Goal: Communication & Community: Answer question/provide support

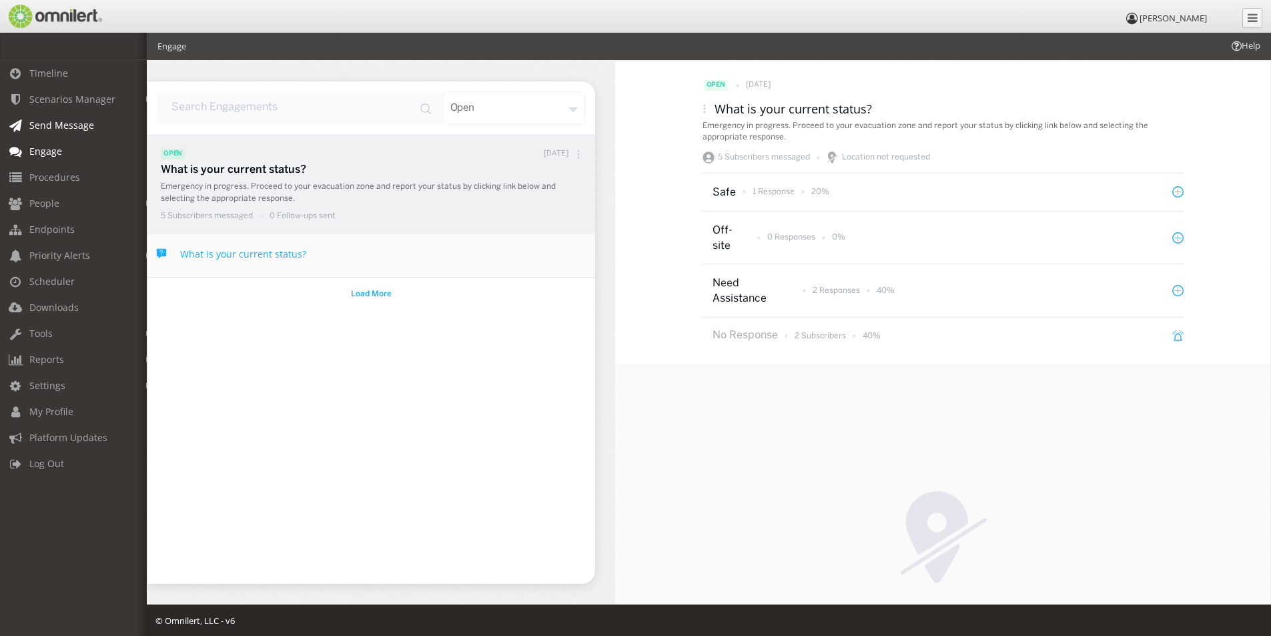
click at [57, 126] on span "Send Message" at bounding box center [61, 125] width 65 height 13
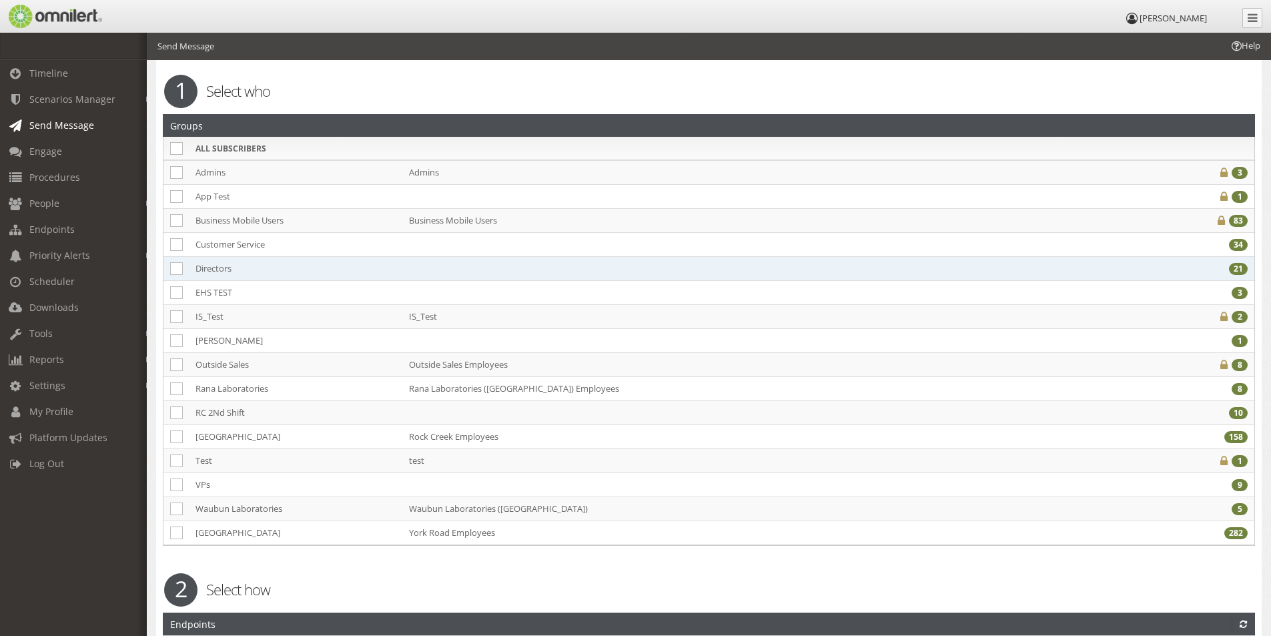
scroll to position [200, 0]
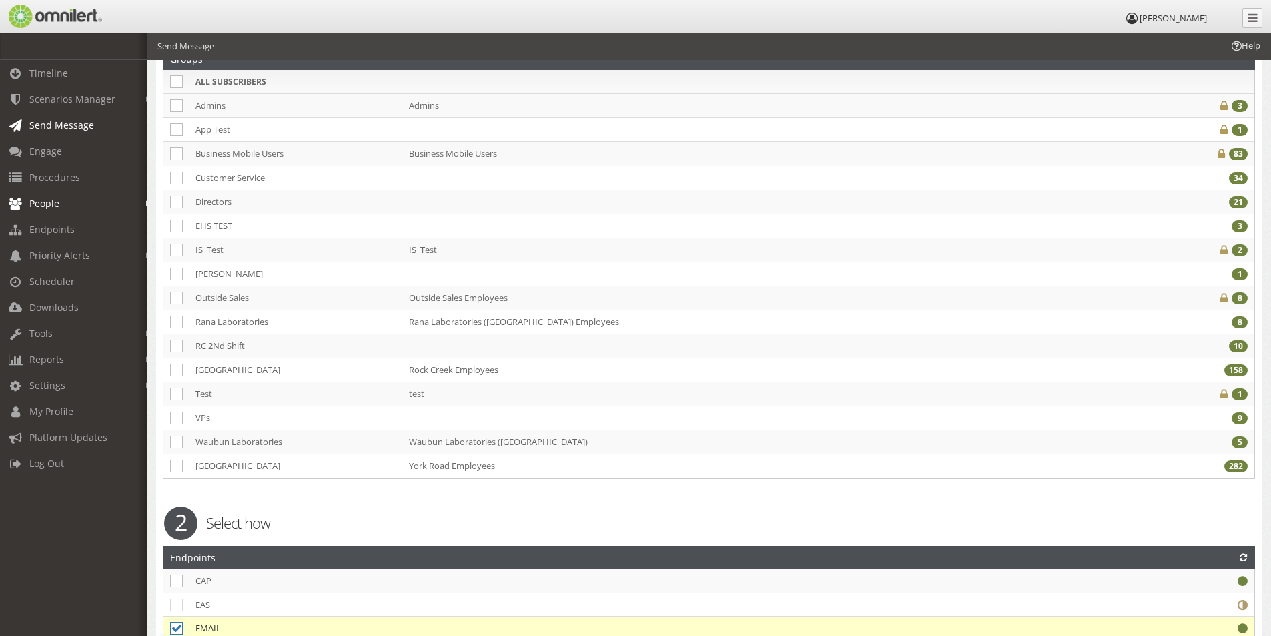
click at [47, 210] on link "People" at bounding box center [79, 203] width 159 height 26
click at [42, 255] on link "Groups" at bounding box center [79, 254] width 159 height 22
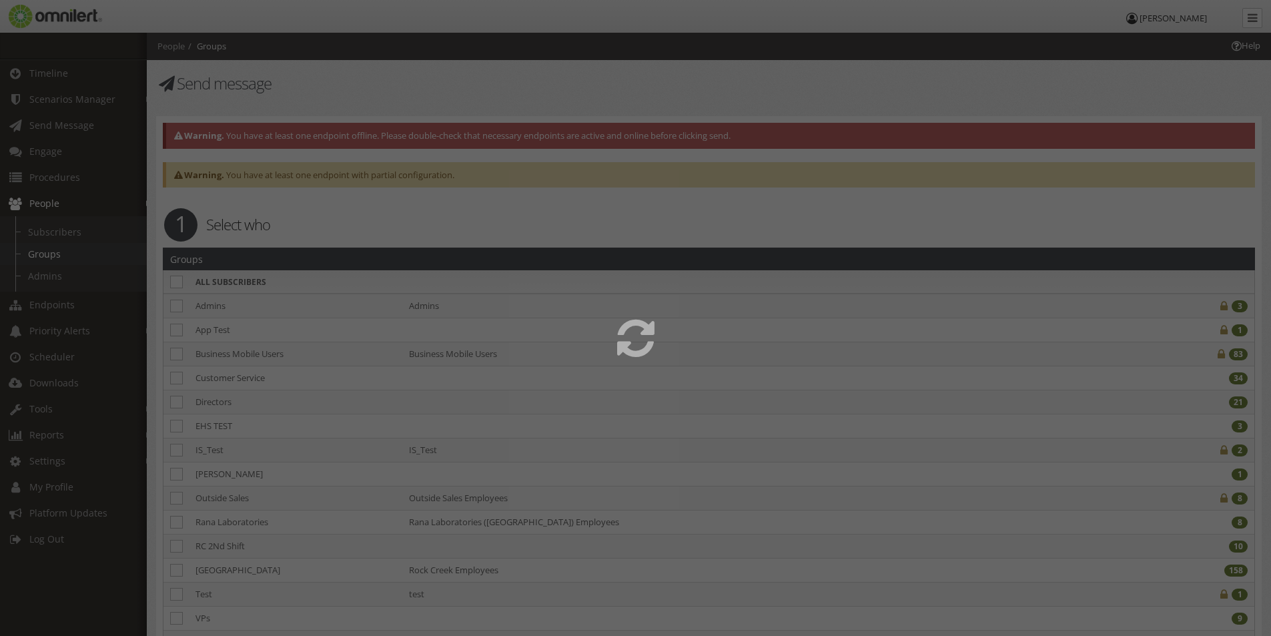
select select
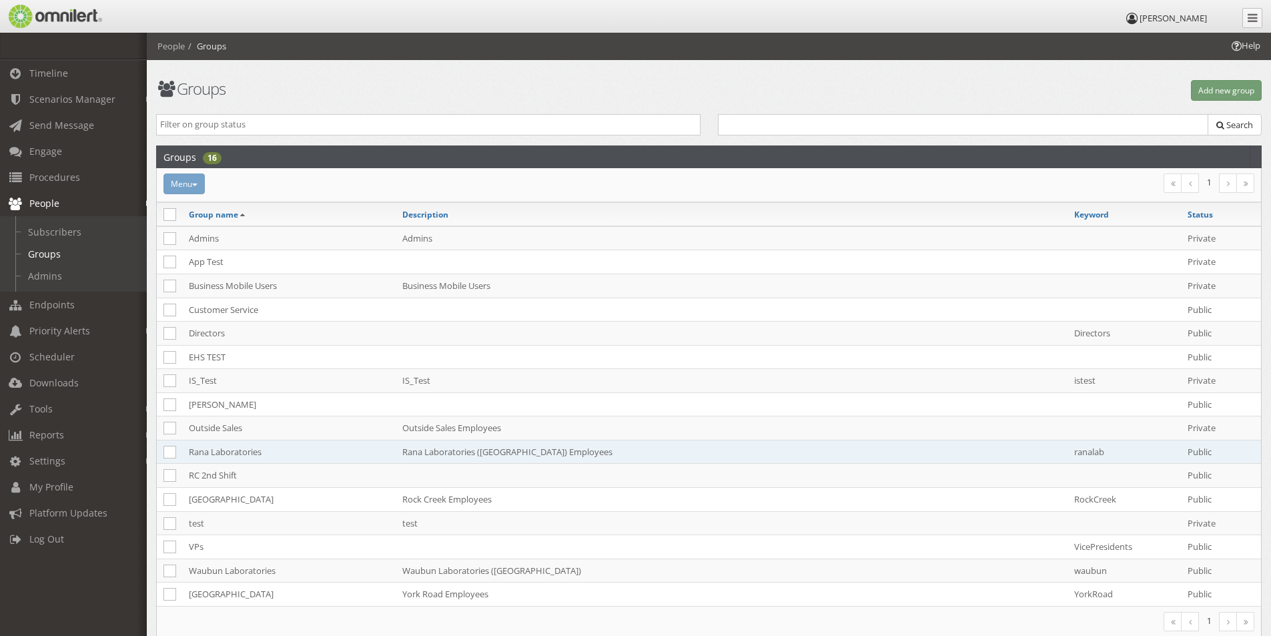
scroll to position [67, 0]
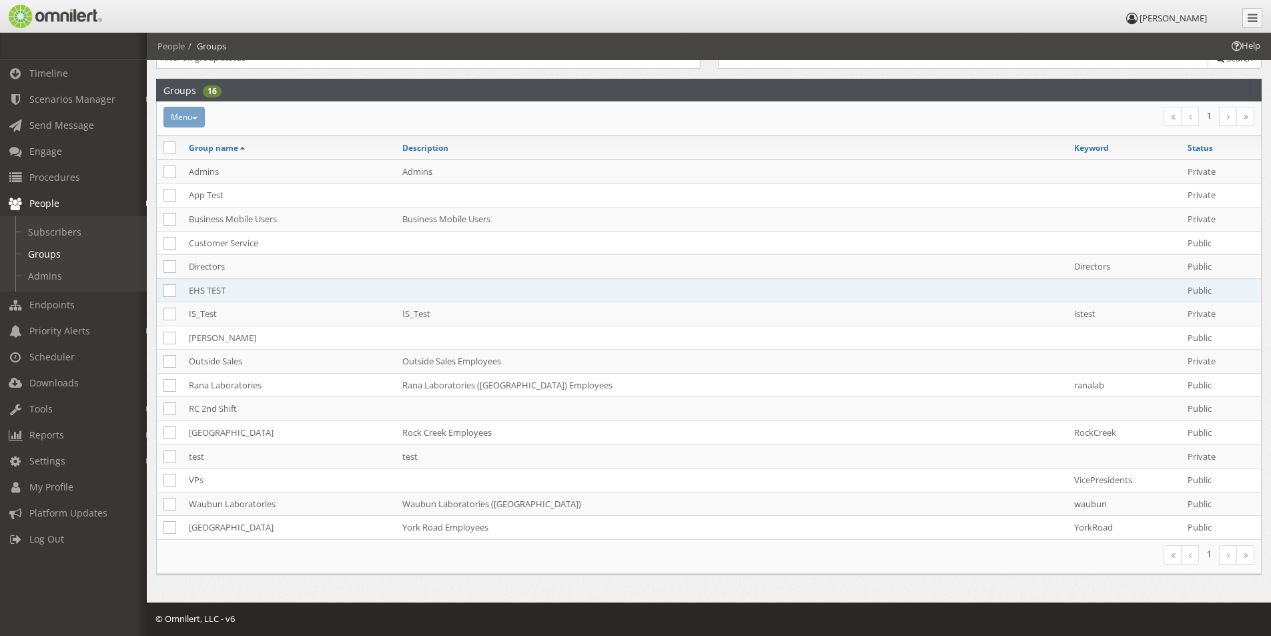
click at [205, 287] on td "EHS TEST" at bounding box center [288, 290] width 213 height 24
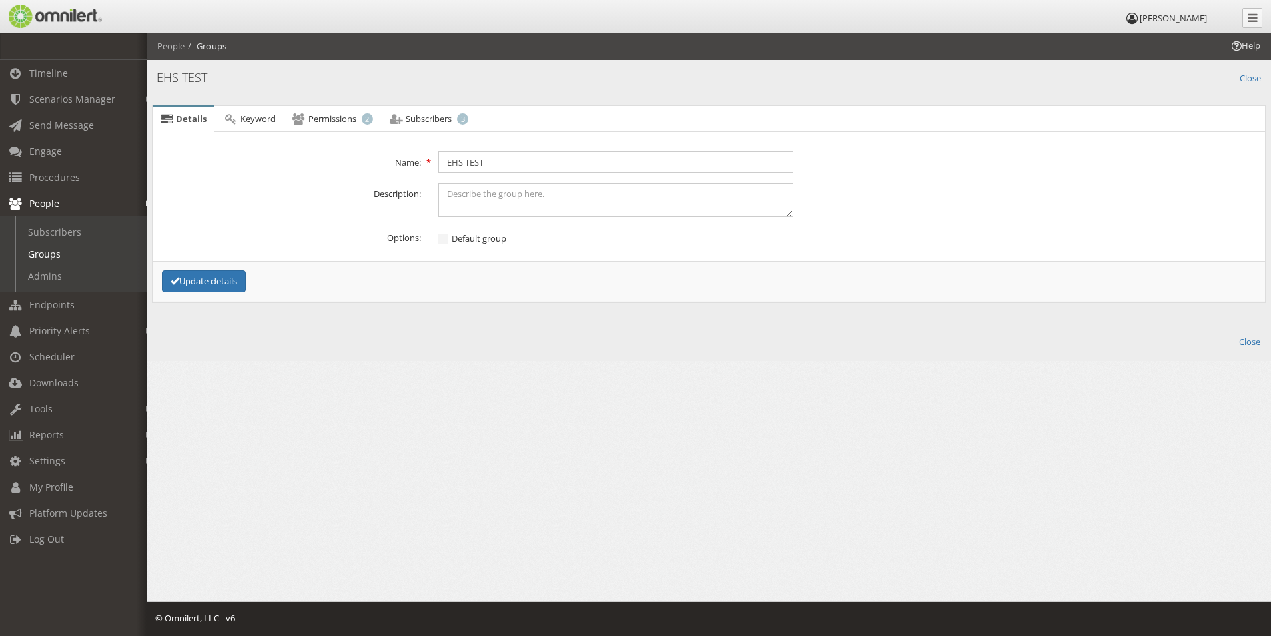
scroll to position [0, 0]
click at [434, 113] on span "Subscribers" at bounding box center [429, 119] width 46 height 12
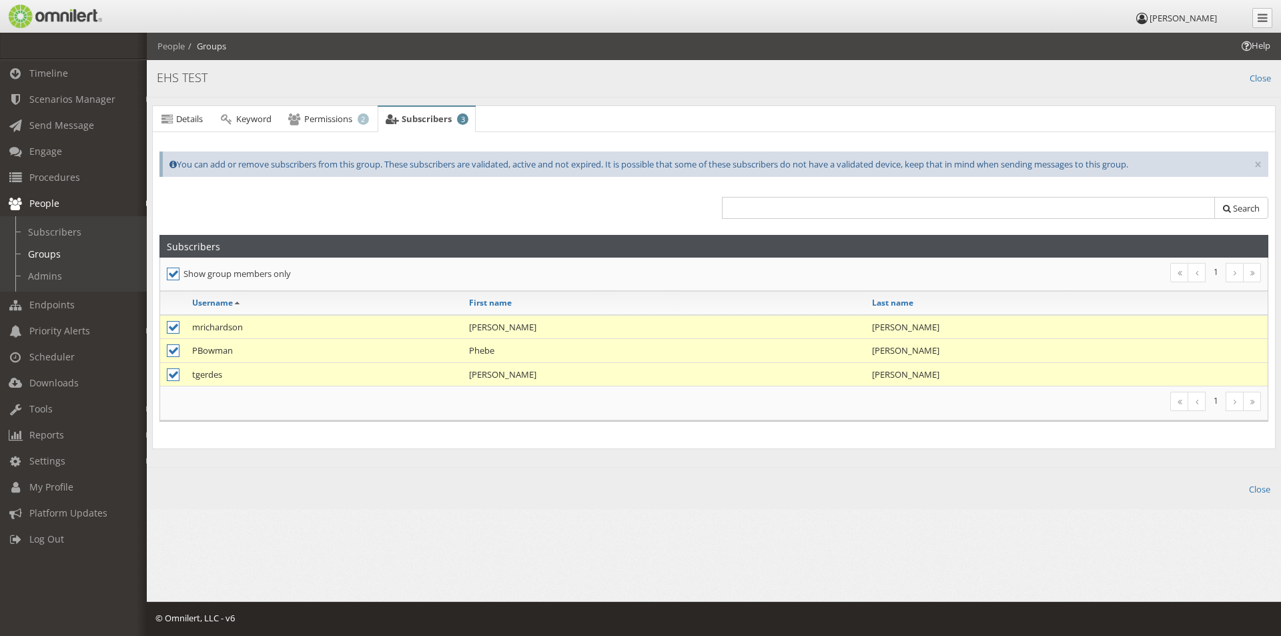
click at [53, 200] on span "People" at bounding box center [44, 203] width 30 height 13
click at [43, 119] on span "Send Message" at bounding box center [61, 125] width 65 height 13
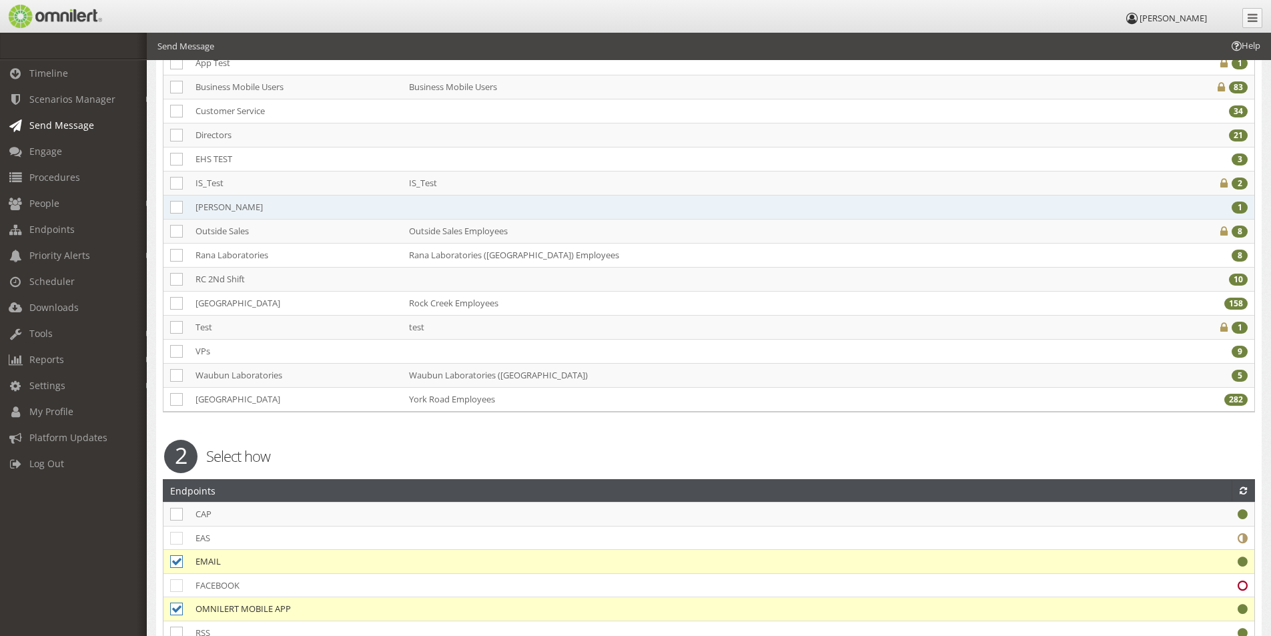
scroll to position [200, 0]
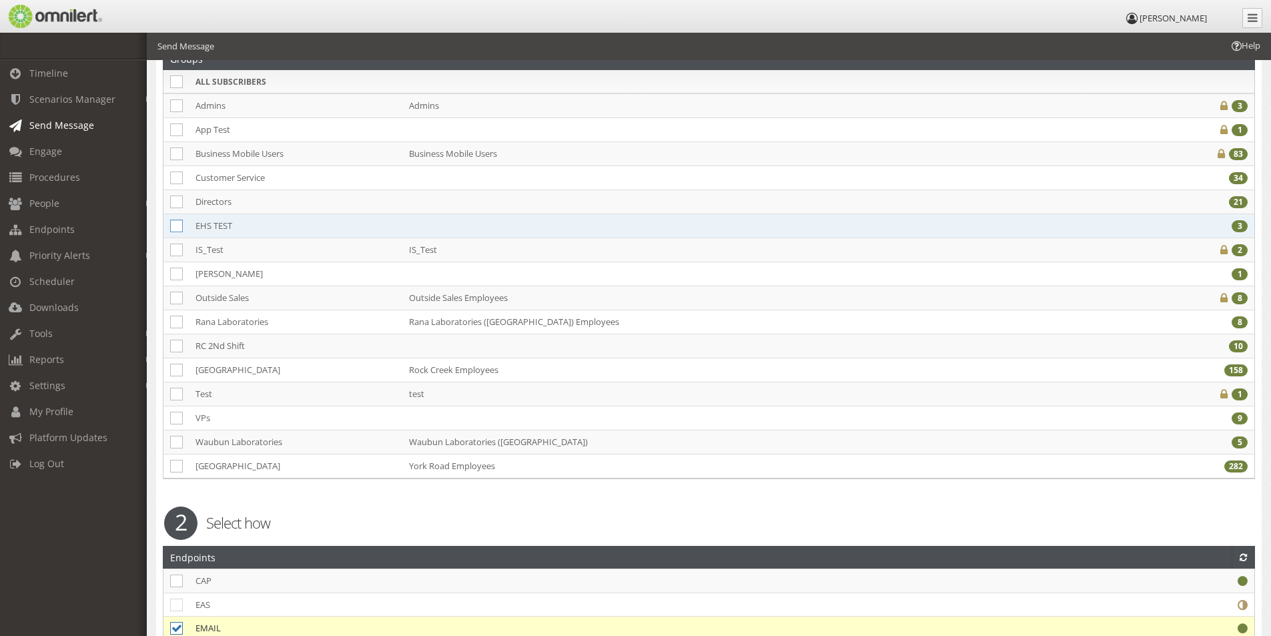
click at [174, 225] on icon at bounding box center [176, 225] width 13 height 13
checkbox input "true"
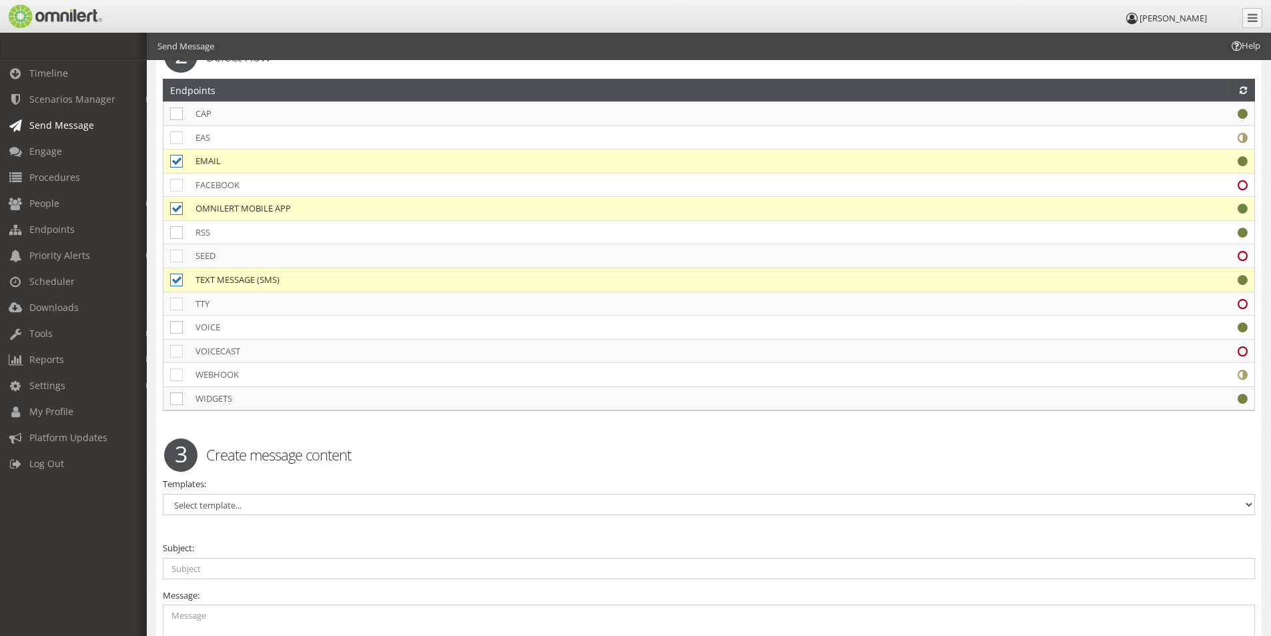
scroll to position [867, 0]
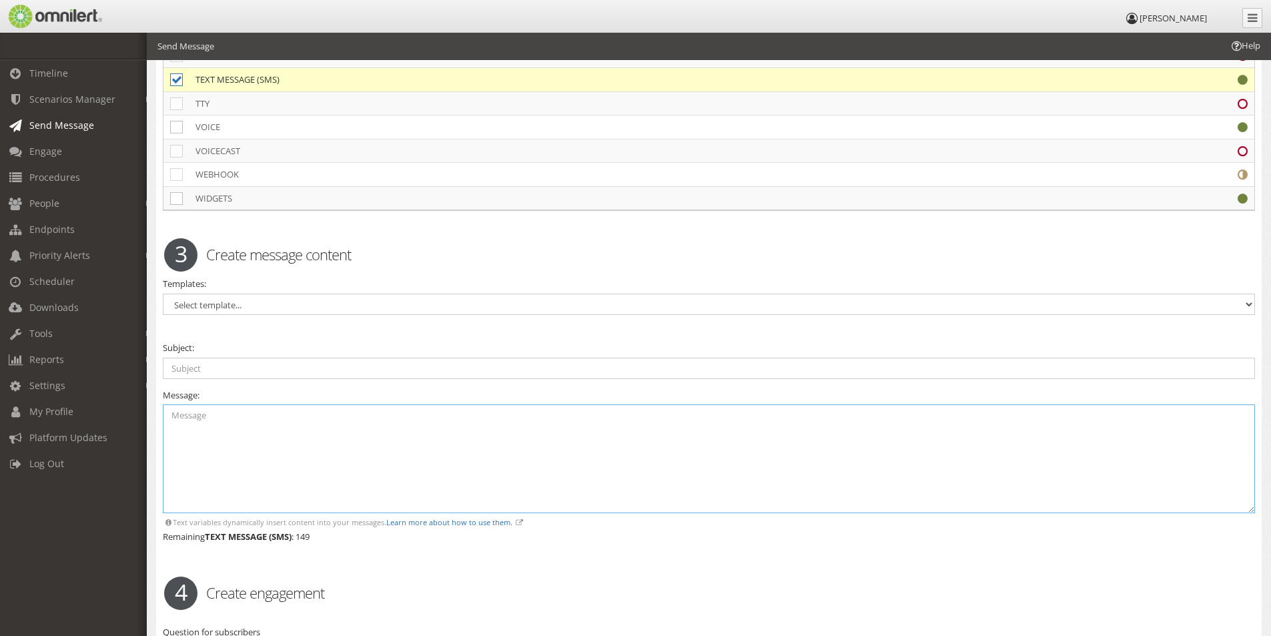
click at [173, 406] on textarea at bounding box center [709, 458] width 1092 height 109
click at [217, 415] on textarea "Emergency - proceed to your Safety Zone and report your status by clicking the …" at bounding box center [709, 458] width 1092 height 109
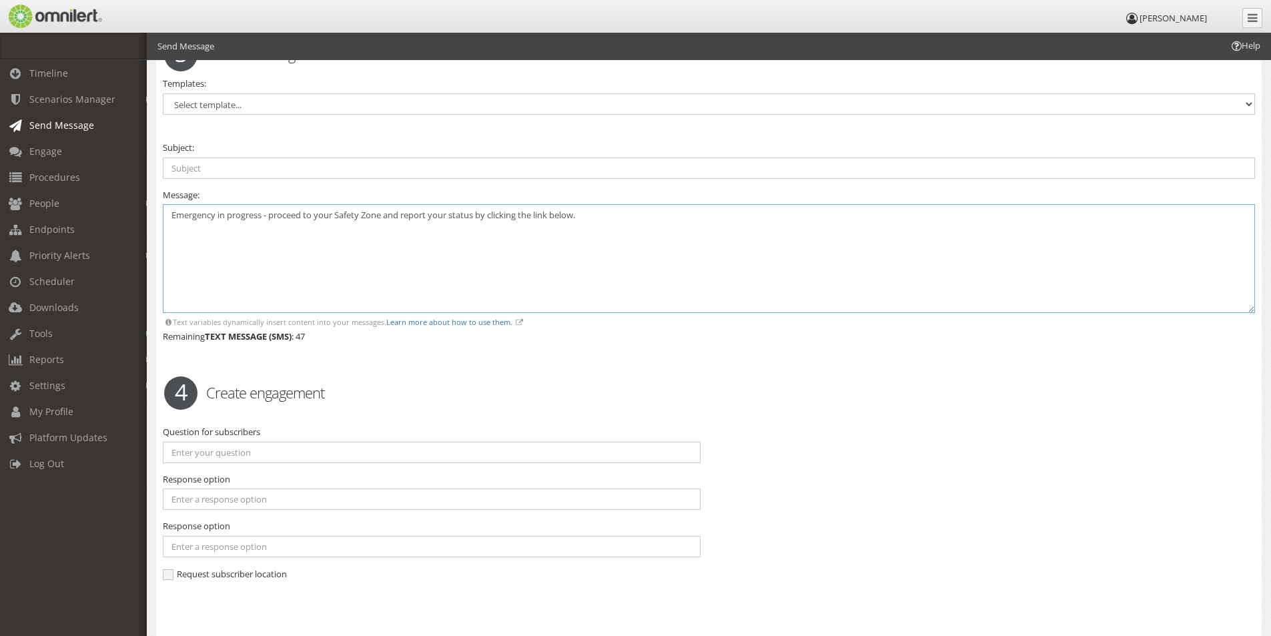
scroll to position [1134, 0]
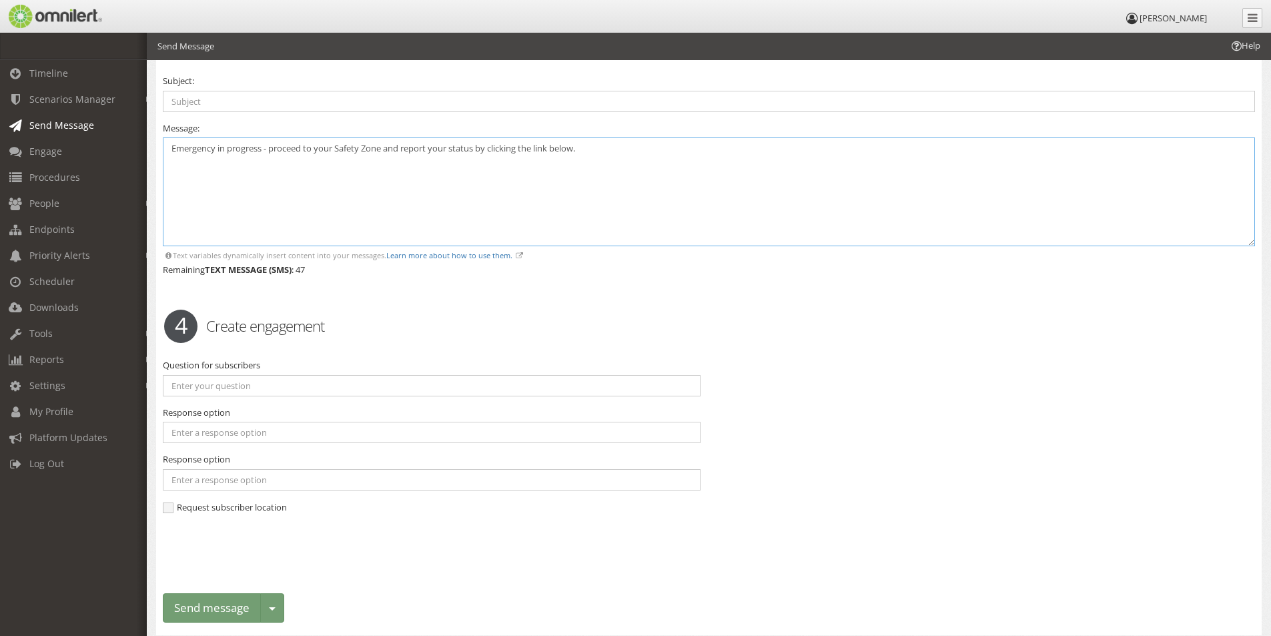
type textarea "Emergency in progress - proceed to your Safety Zone and report your status by c…"
click at [195, 389] on input "text" at bounding box center [432, 385] width 538 height 21
type input "What is your current status"
type input "Evacuating"
click at [193, 479] on input "text" at bounding box center [432, 479] width 538 height 21
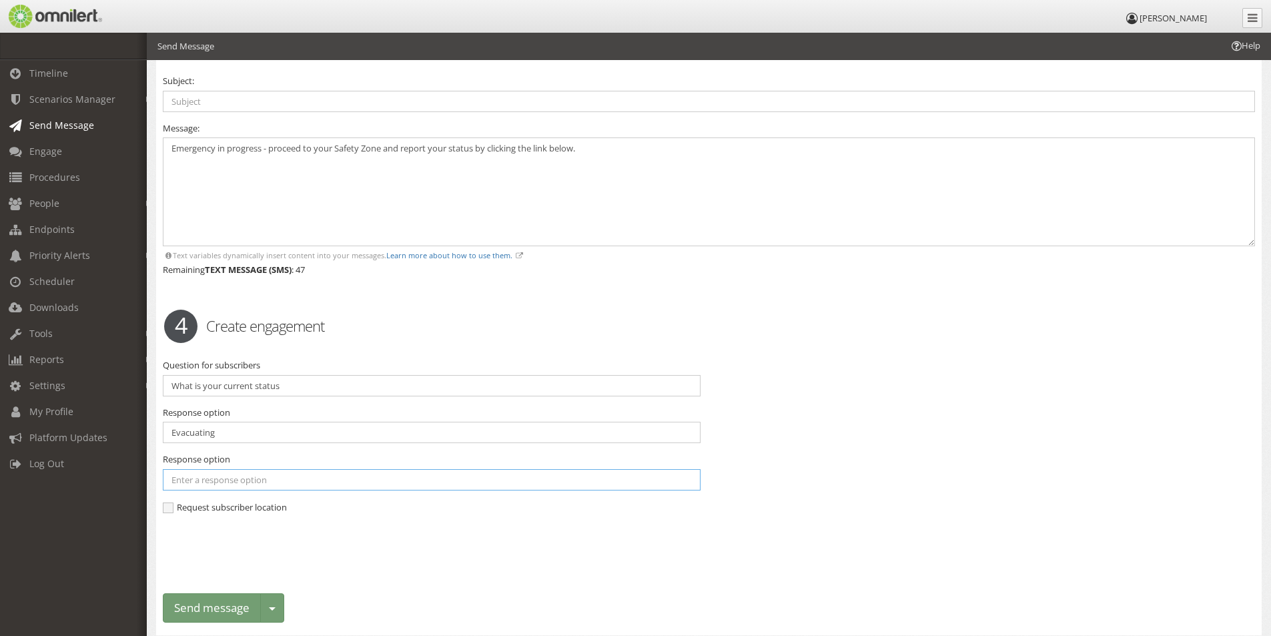
drag, startPoint x: 197, startPoint y: 480, endPoint x: 381, endPoint y: 474, distance: 184.2
click at [381, 474] on input "text" at bounding box center [432, 479] width 538 height 21
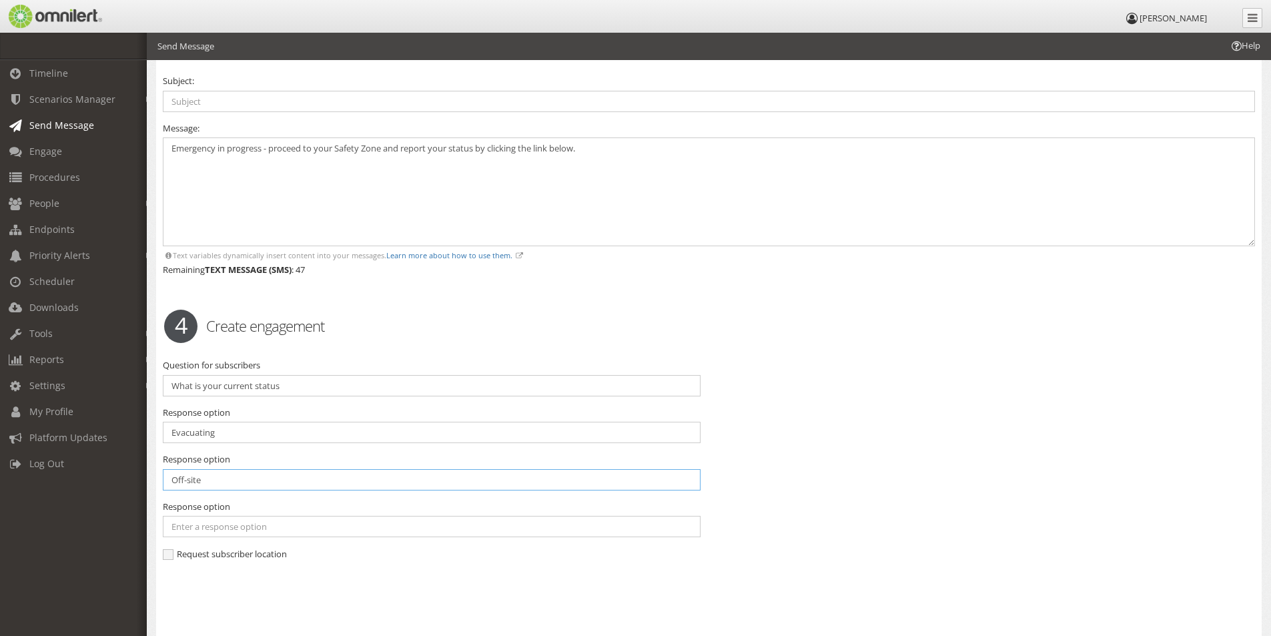
type input "Off-site"
click at [178, 490] on input "text" at bounding box center [432, 479] width 538 height 21
type input "Need Assistance"
click at [286, 382] on input "What is your current status" at bounding box center [432, 385] width 538 height 21
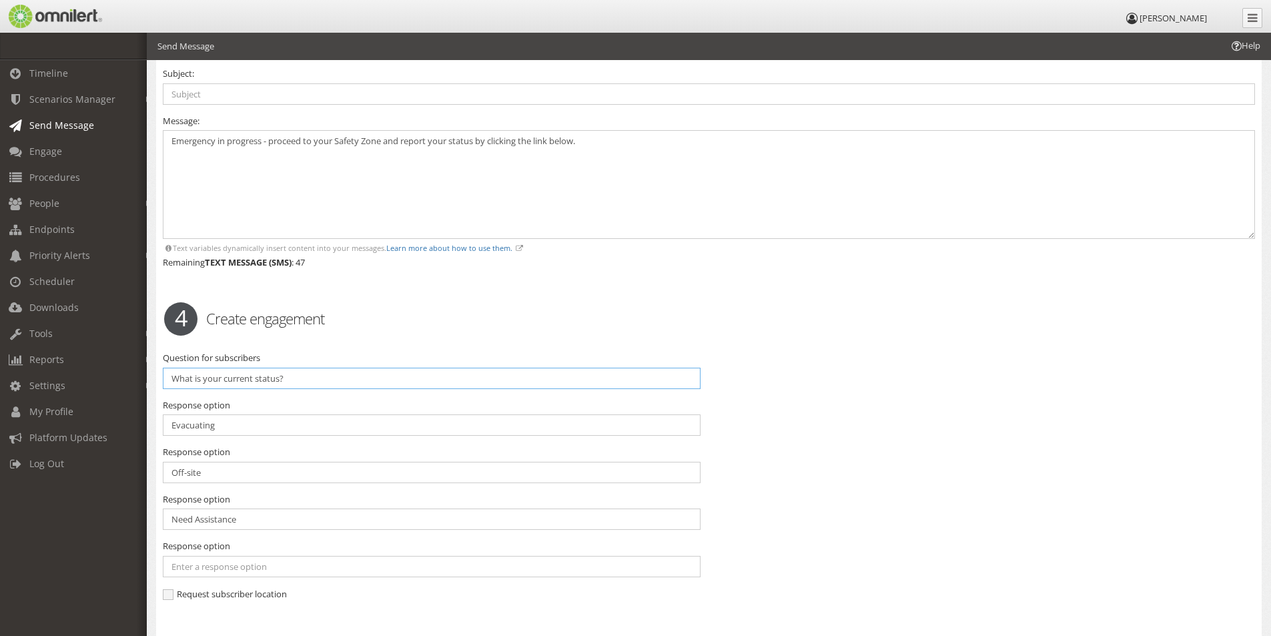
scroll to position [1075, 0]
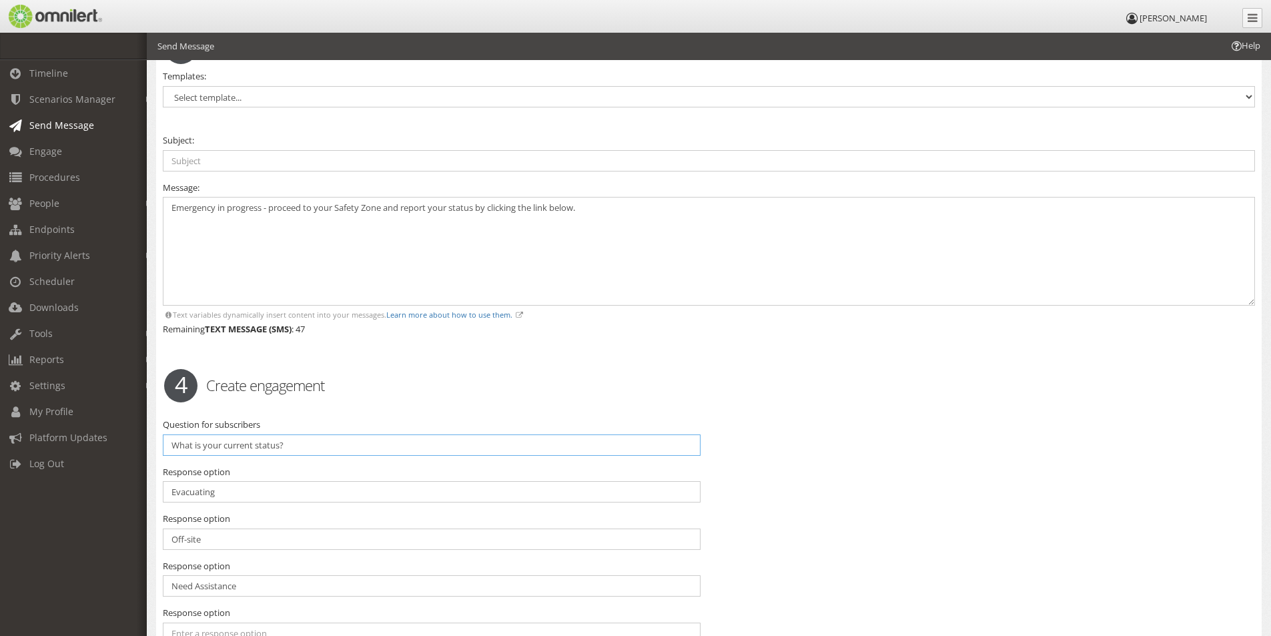
type input "What is your current status?"
click at [580, 204] on textarea "Emergency in progress - proceed to your Safety Zone and report your status by c…" at bounding box center [709, 251] width 1092 height 109
type textarea "Emergency in progress - proceed to your Safety Zone and report your status by c…"
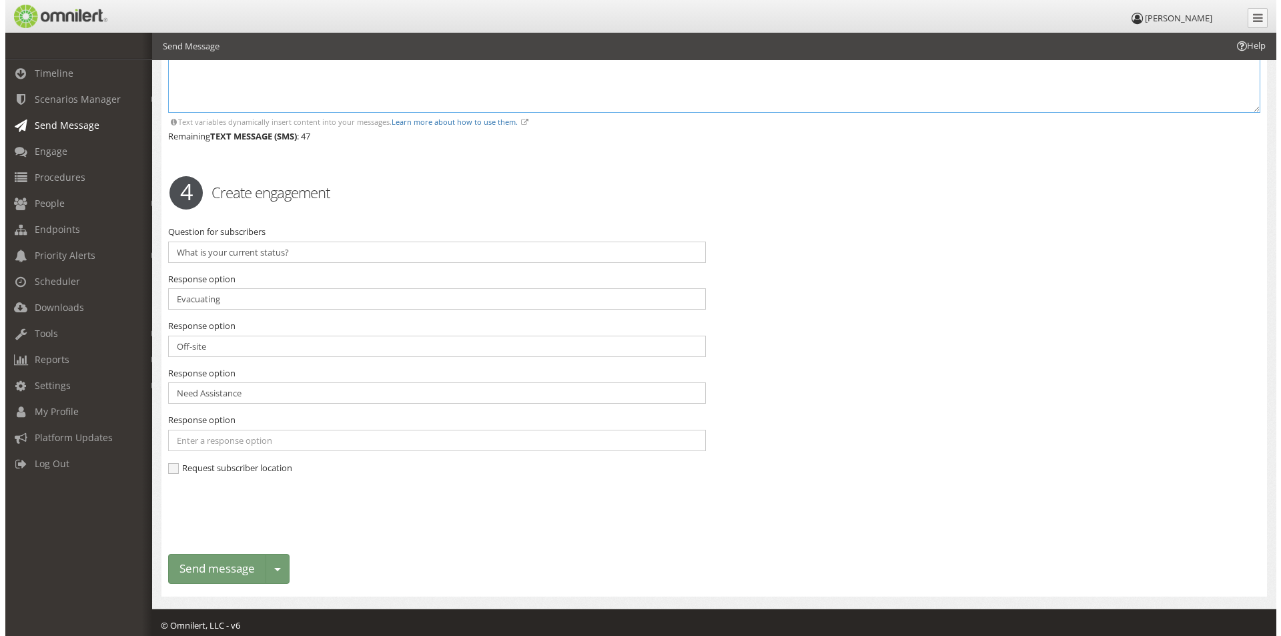
scroll to position [1275, 0]
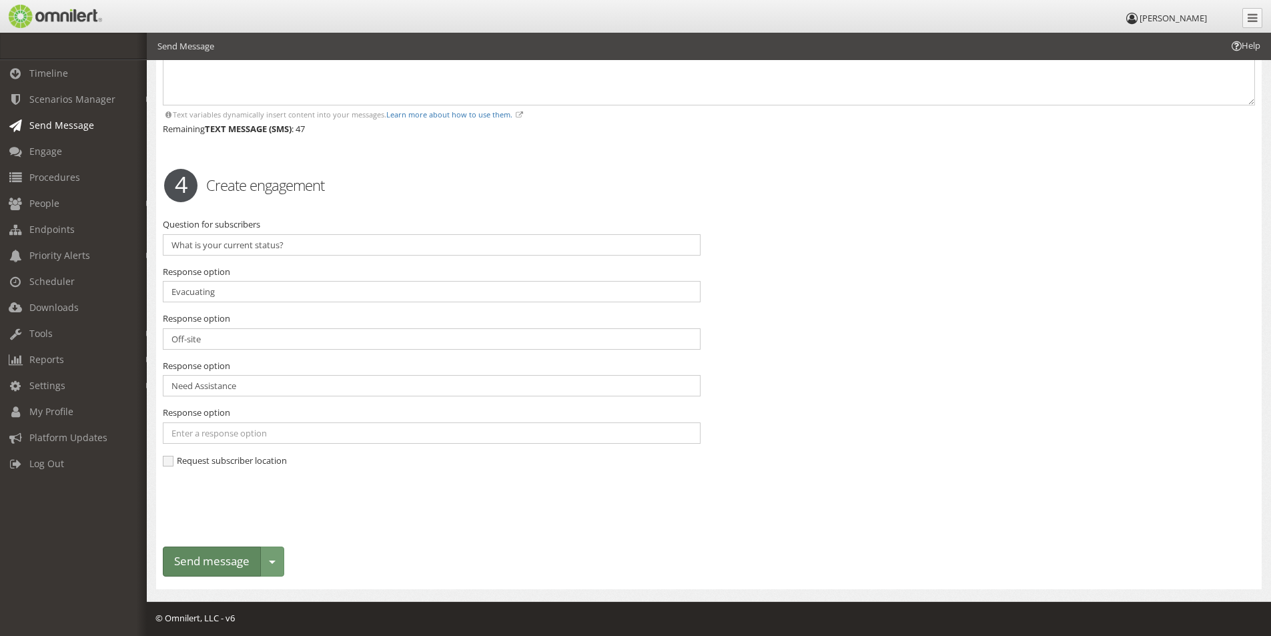
click at [207, 563] on button "Send message" at bounding box center [212, 561] width 98 height 30
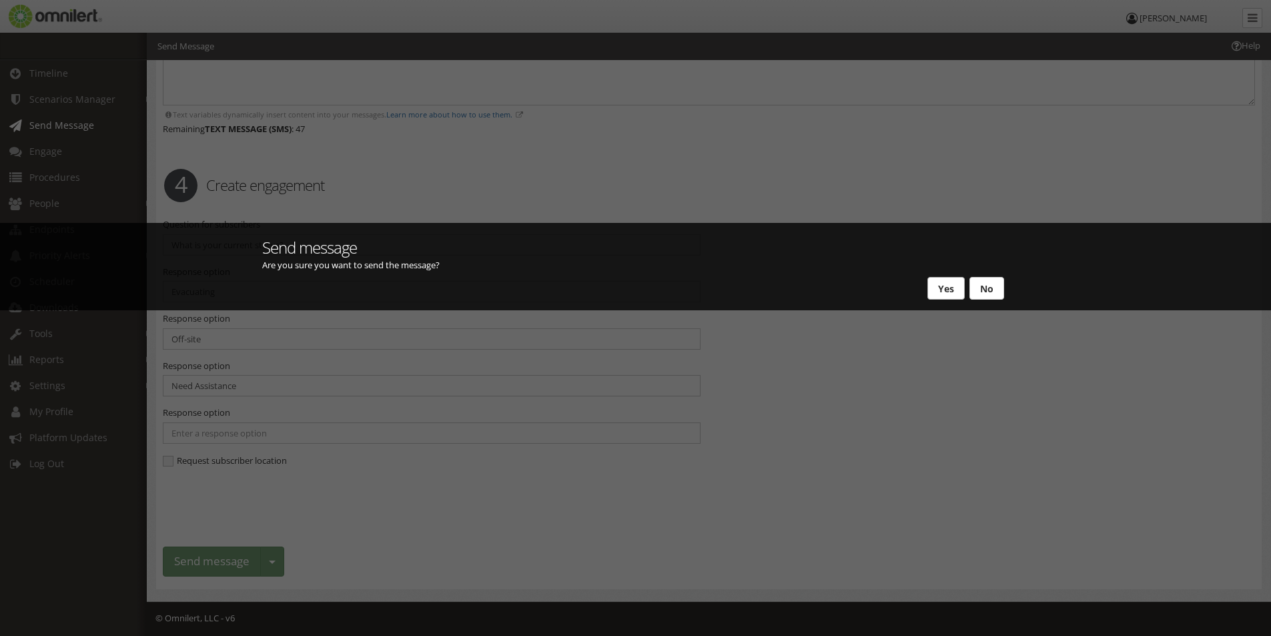
drag, startPoint x: 940, startPoint y: 286, endPoint x: 933, endPoint y: 288, distance: 7.6
click at [938, 288] on button "Yes" at bounding box center [945, 288] width 37 height 23
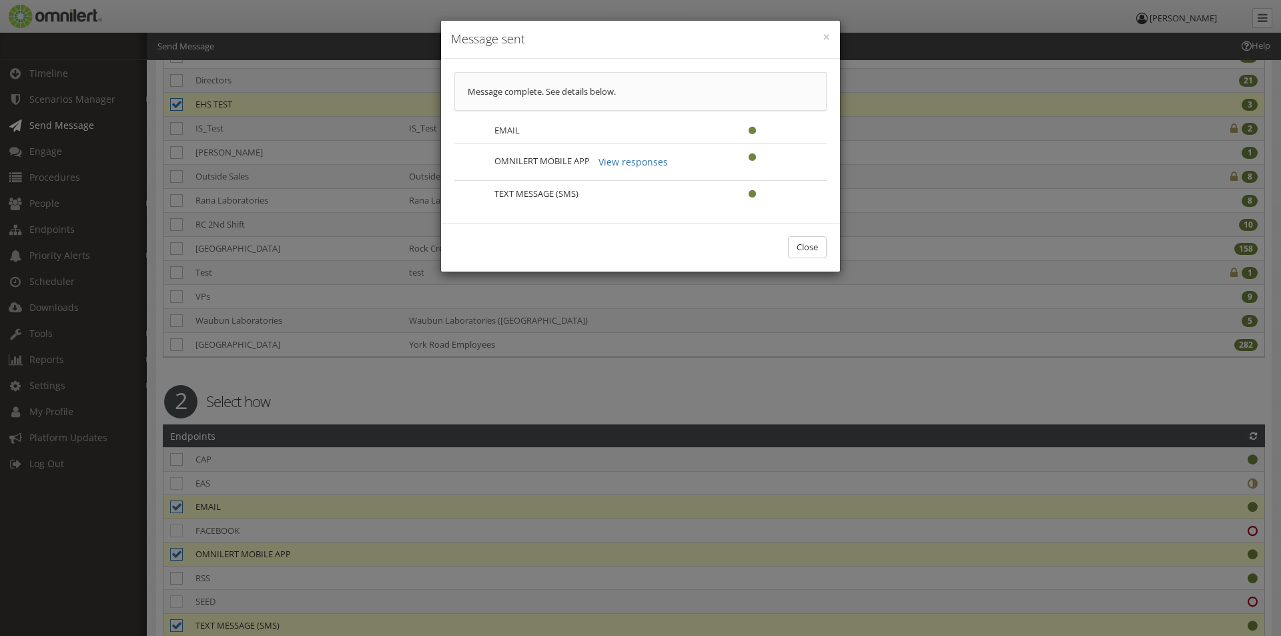
scroll to position [0, 0]
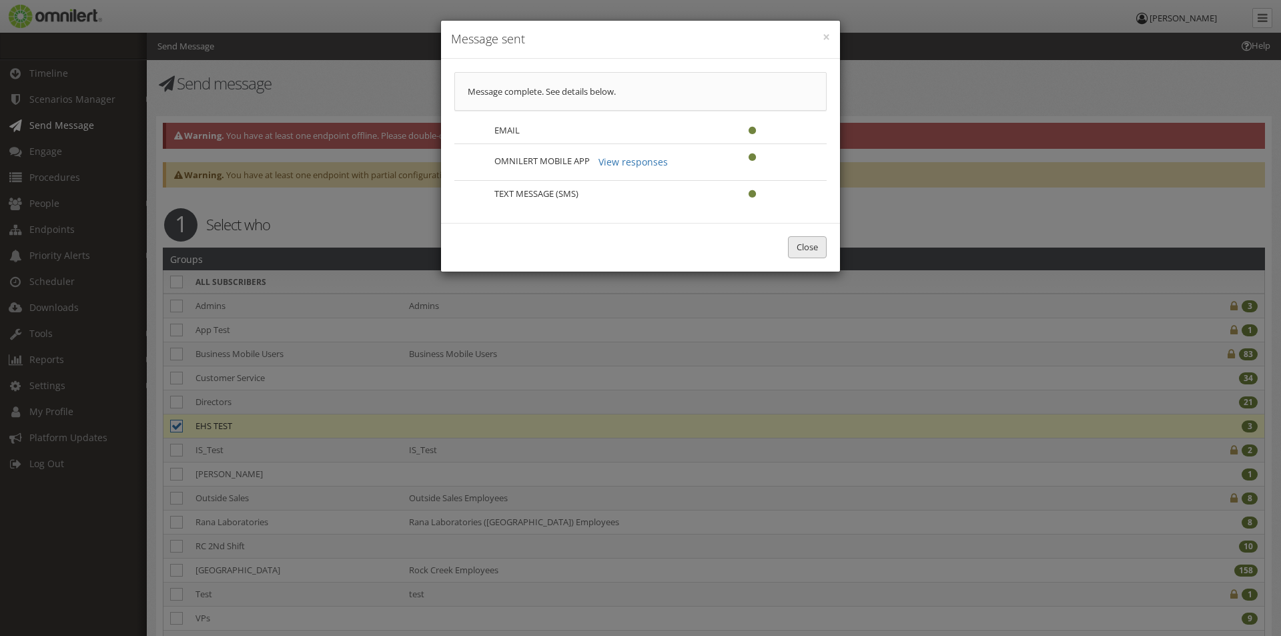
click at [806, 247] on button "Close" at bounding box center [807, 247] width 39 height 22
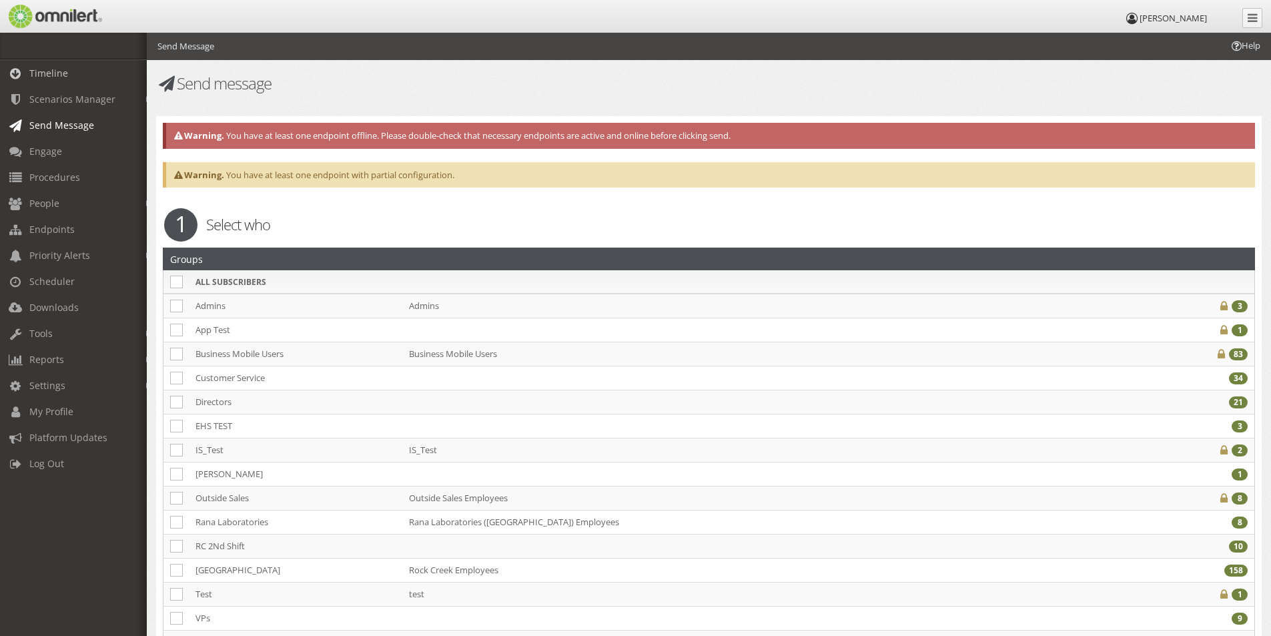
click at [45, 74] on span "Timeline" at bounding box center [48, 73] width 39 height 13
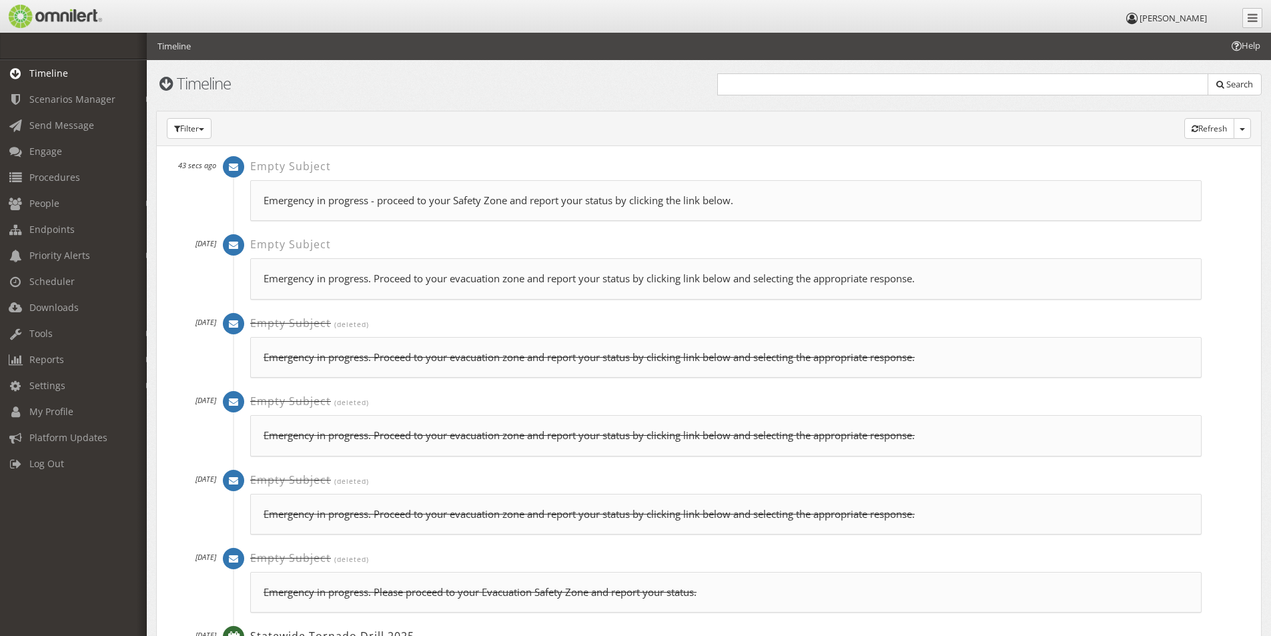
click at [436, 195] on p "Emergency in progress - proceed to your Safety Zone and report your status by c…" at bounding box center [726, 200] width 925 height 14
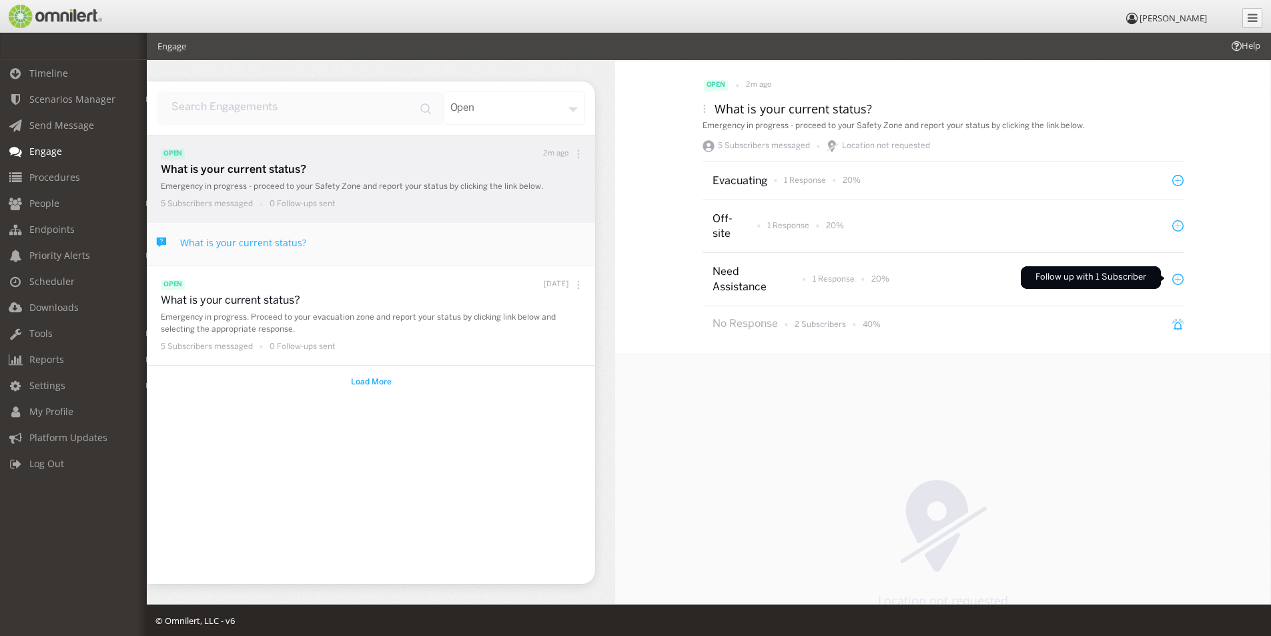
click at [1172, 278] on icon at bounding box center [1177, 279] width 11 height 11
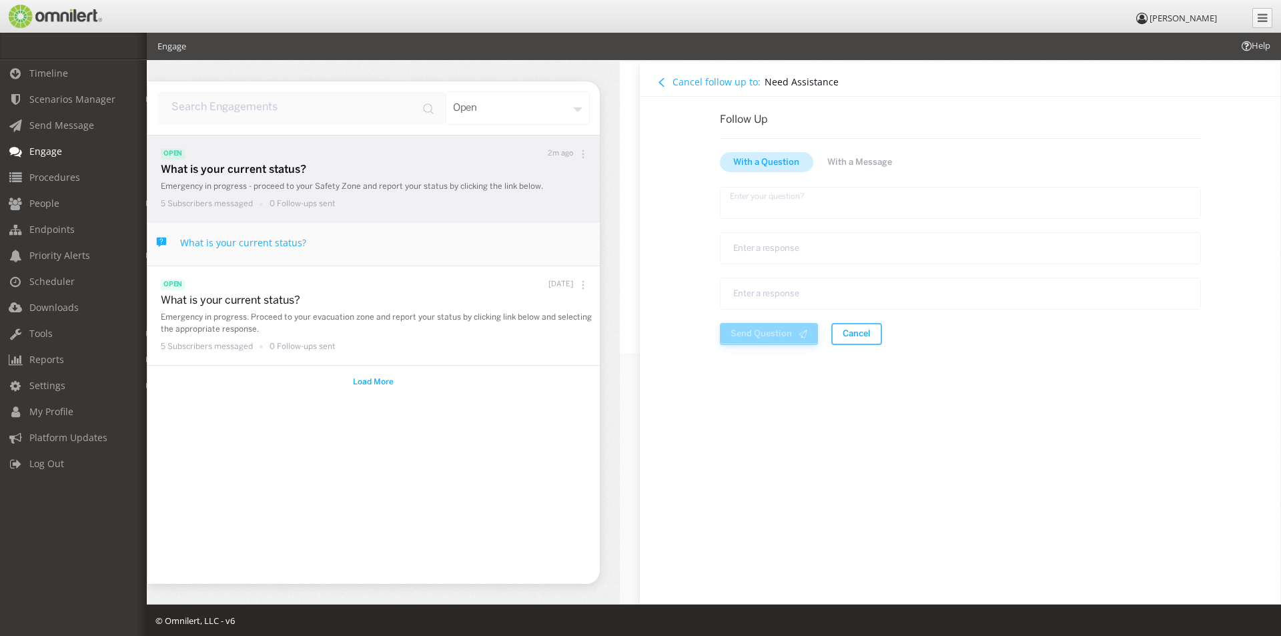
click at [751, 205] on textarea "text area" at bounding box center [959, 203] width 481 height 32
click at [841, 165] on span "With a Message" at bounding box center [859, 162] width 65 height 13
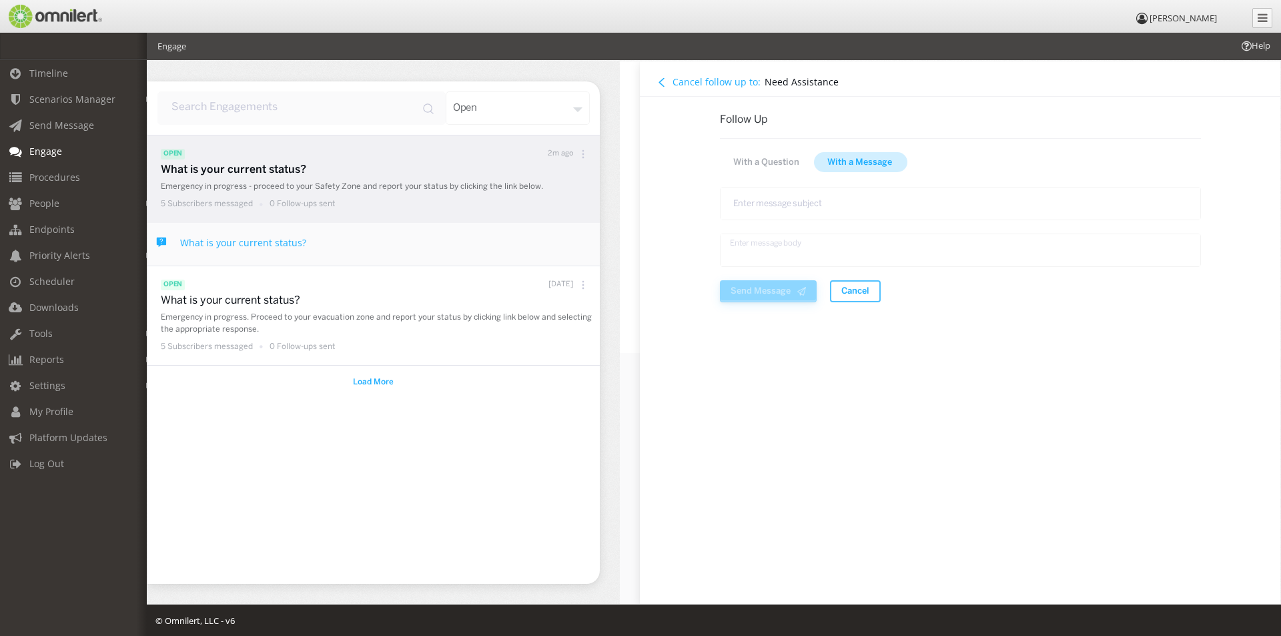
click at [726, 247] on textarea "text area" at bounding box center [959, 249] width 481 height 33
click at [812, 250] on textarea "Please text your location (building/area) to 336-212-2641" at bounding box center [959, 249] width 481 height 32
click at [951, 249] on textarea "Please text your location (building/area) to 336-212-2641" at bounding box center [959, 249] width 481 height 32
click at [975, 251] on textarea "Please text your location (building/area) to 336-212-2641" at bounding box center [959, 249] width 481 height 32
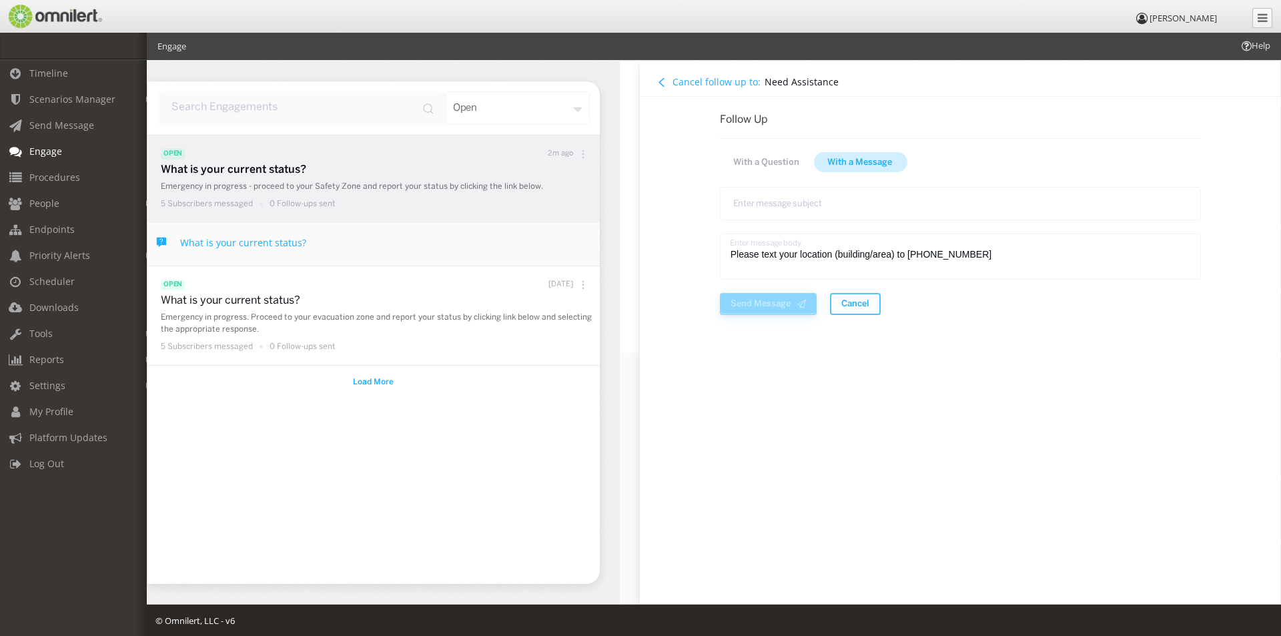
click at [964, 254] on textarea "Please text your location (building/area) to 336-212-2641" at bounding box center [959, 256] width 481 height 46
type textarea "Please text your location (building/area) to 336-212-2641"
click at [767, 157] on span "With a Question" at bounding box center [766, 162] width 66 height 13
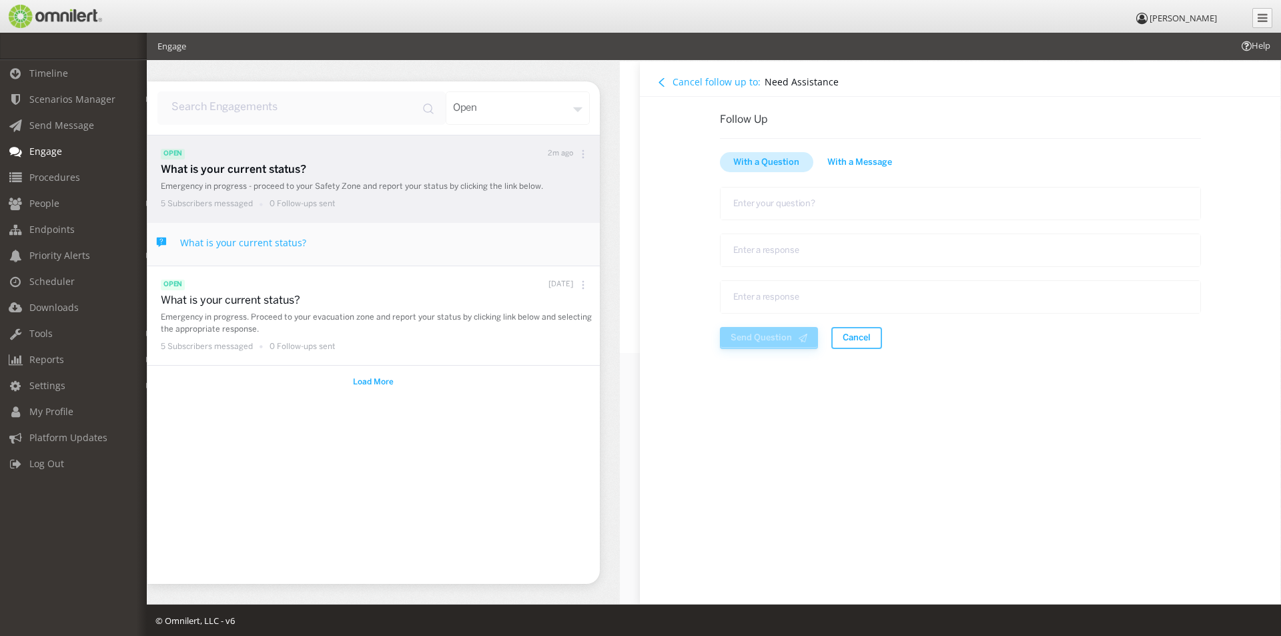
click at [861, 156] on span "With a Message" at bounding box center [859, 162] width 65 height 13
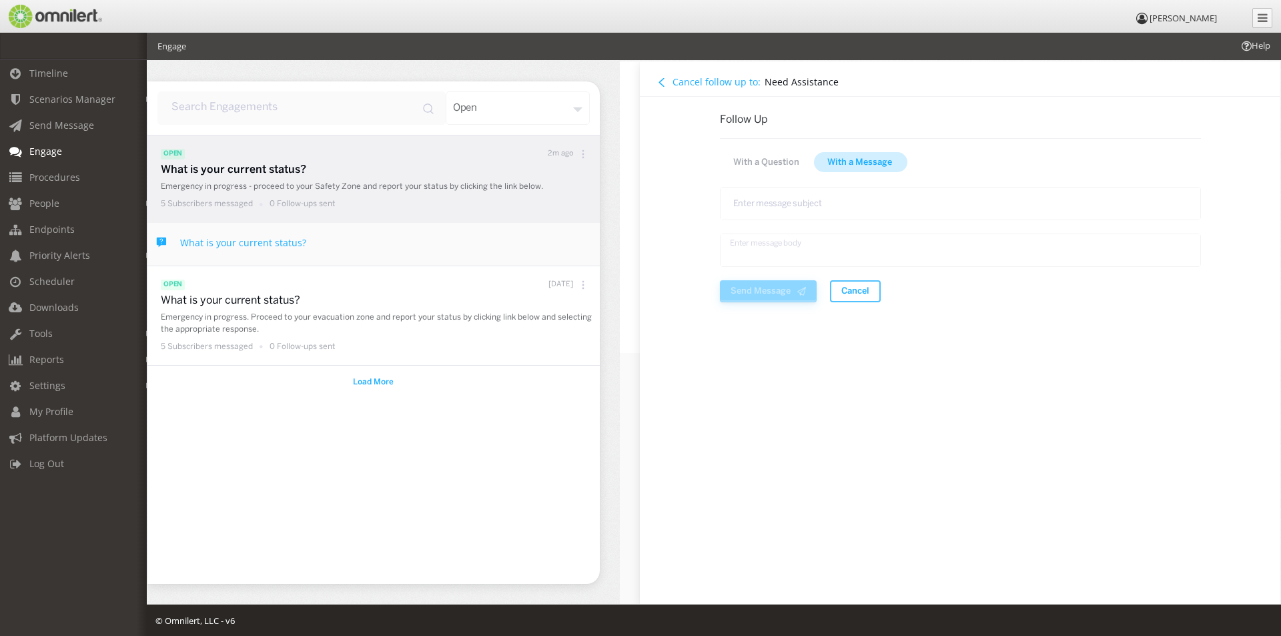
click at [734, 248] on textarea "text area" at bounding box center [959, 249] width 481 height 33
click at [749, 205] on textarea "text area" at bounding box center [959, 203] width 481 height 33
click at [738, 246] on textarea "text area" at bounding box center [959, 249] width 481 height 33
type textarea "Please text your location to 336-212-2641"
click at [767, 199] on textarea "text area" at bounding box center [959, 203] width 481 height 33
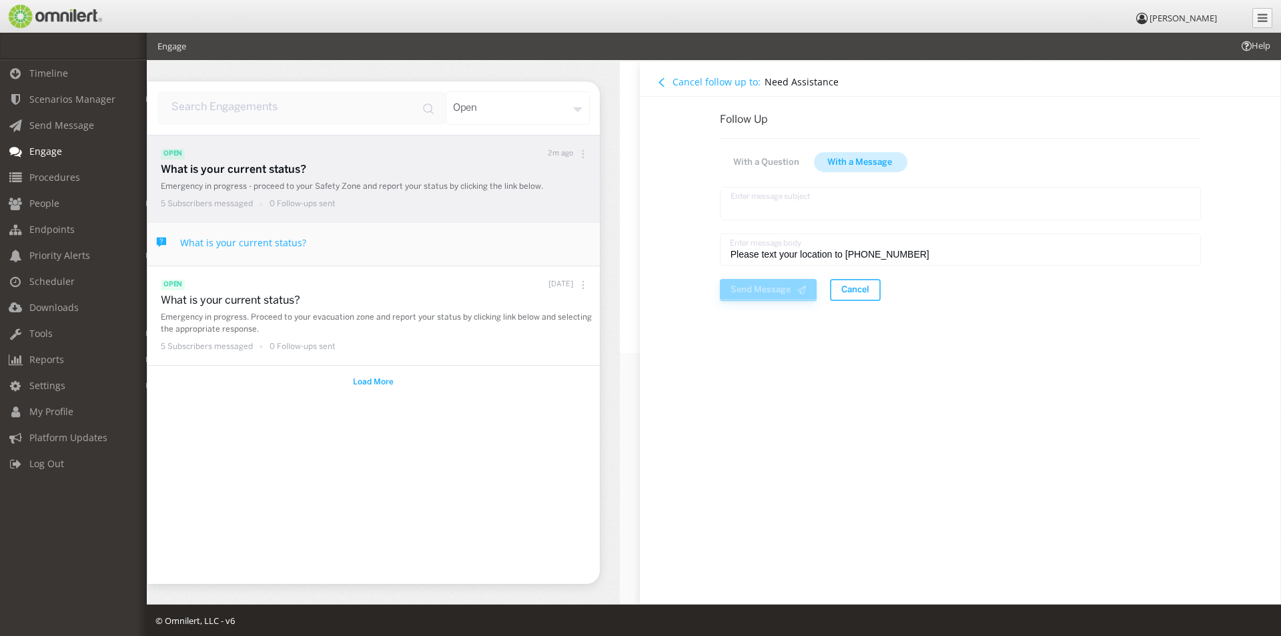
type textarea "X"
type textarea "Location Needed"
click at [903, 253] on textarea "Please text your location to 336-212-2641" at bounding box center [959, 248] width 481 height 32
type textarea "Please text your location to 336-212-2641."
click at [756, 288] on span "Send Message" at bounding box center [760, 288] width 60 height 13
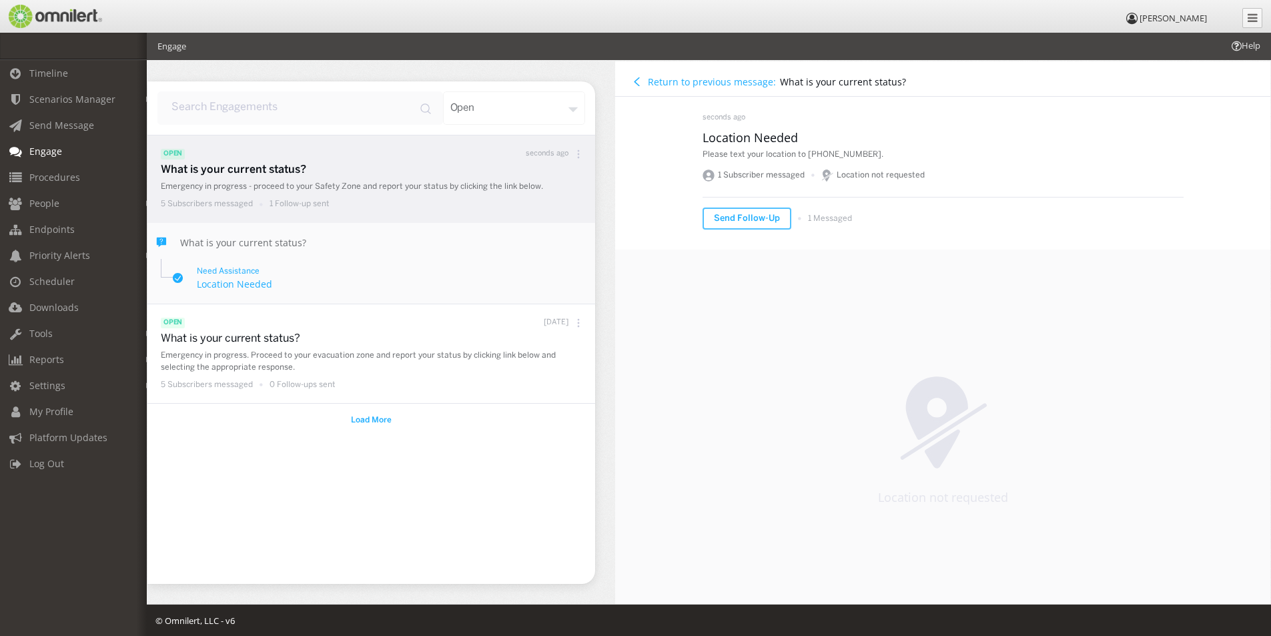
click at [215, 167] on p "What is your current status?" at bounding box center [375, 170] width 428 height 15
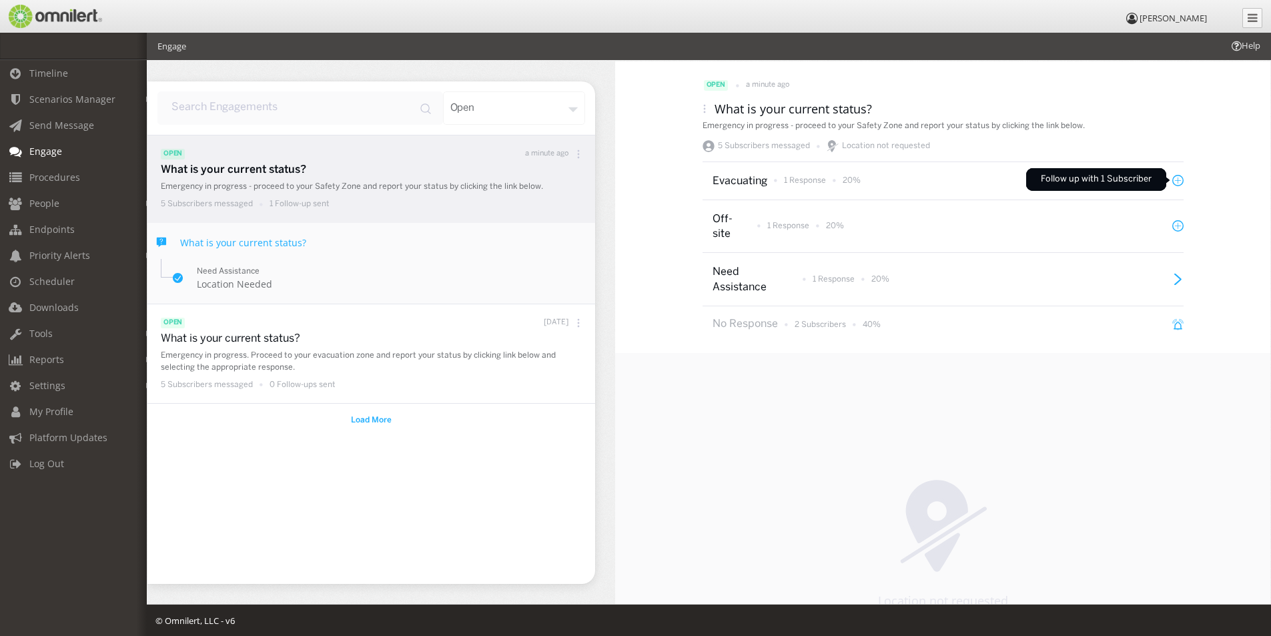
click at [1174, 179] on icon at bounding box center [1177, 180] width 11 height 11
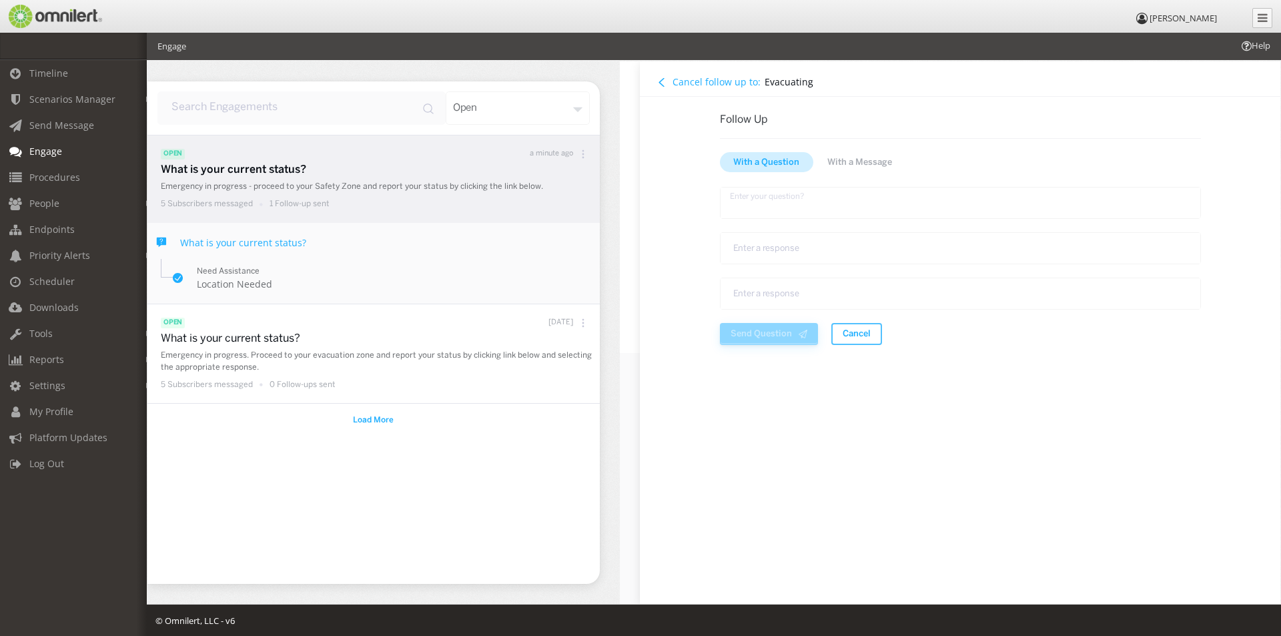
click at [747, 205] on textarea "text area" at bounding box center [959, 203] width 481 height 32
type textarea "P"
type textarea "S"
type textarea "C"
type textarea "Please confirm location once you arrive at your Safety Zone"
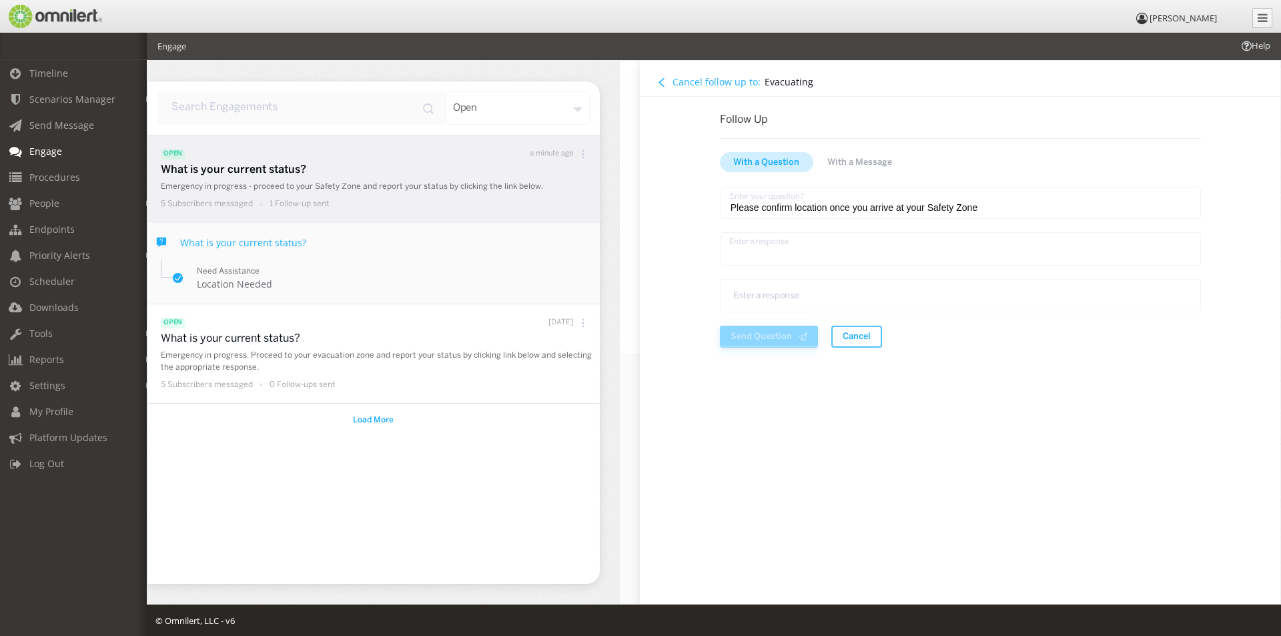
click at [740, 242] on textarea "text area" at bounding box center [959, 248] width 481 height 33
type textarea "S"
type textarea "Arrived - Zone 1"
click at [744, 298] on textarea "text area" at bounding box center [959, 294] width 481 height 33
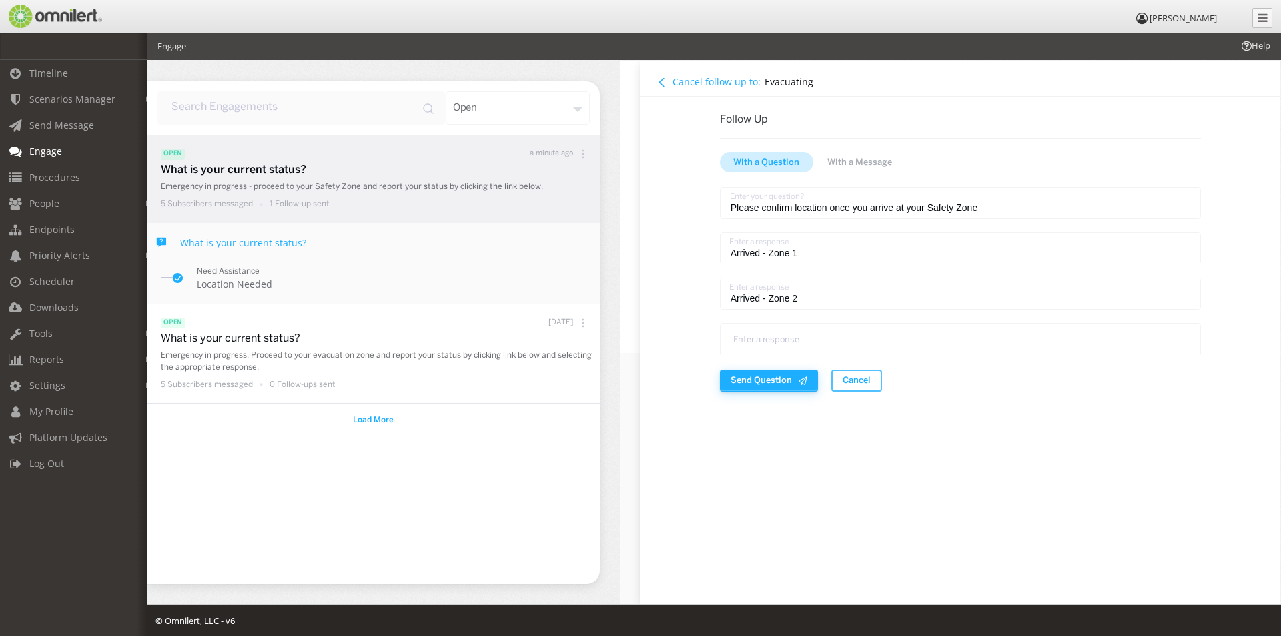
type textarea "Arrived - Zone 2"
click at [724, 337] on textarea "text area" at bounding box center [959, 339] width 481 height 33
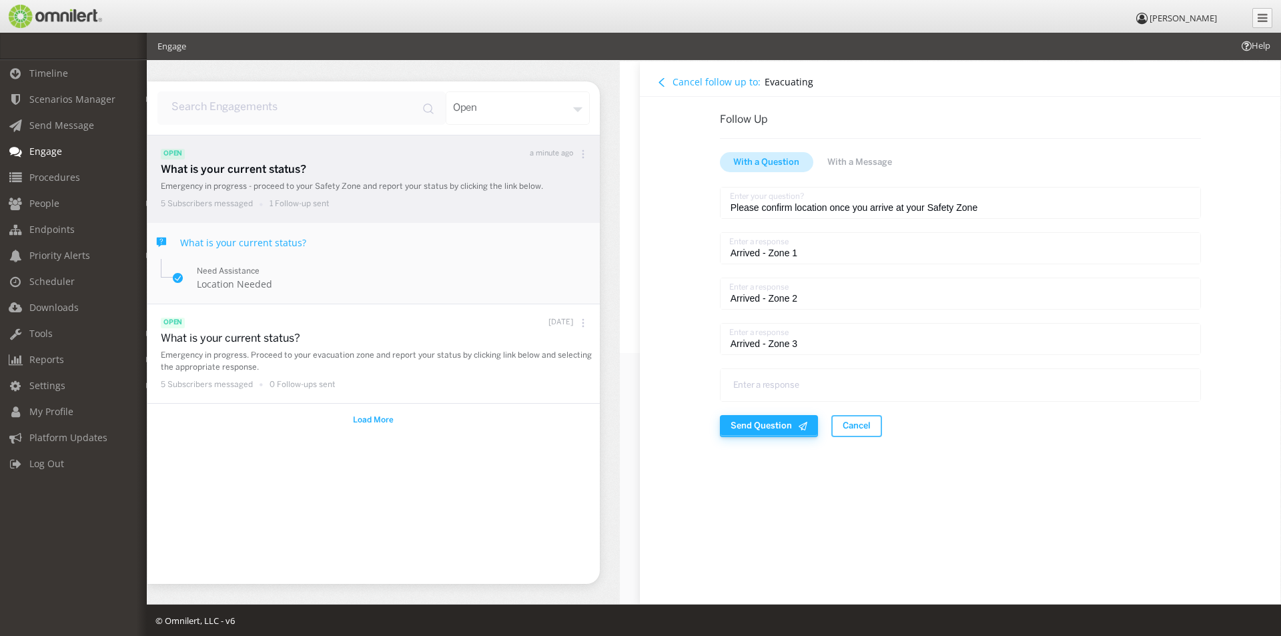
type textarea "Arrived - Zone 3"
click at [730, 382] on textarea "text area" at bounding box center [959, 384] width 481 height 33
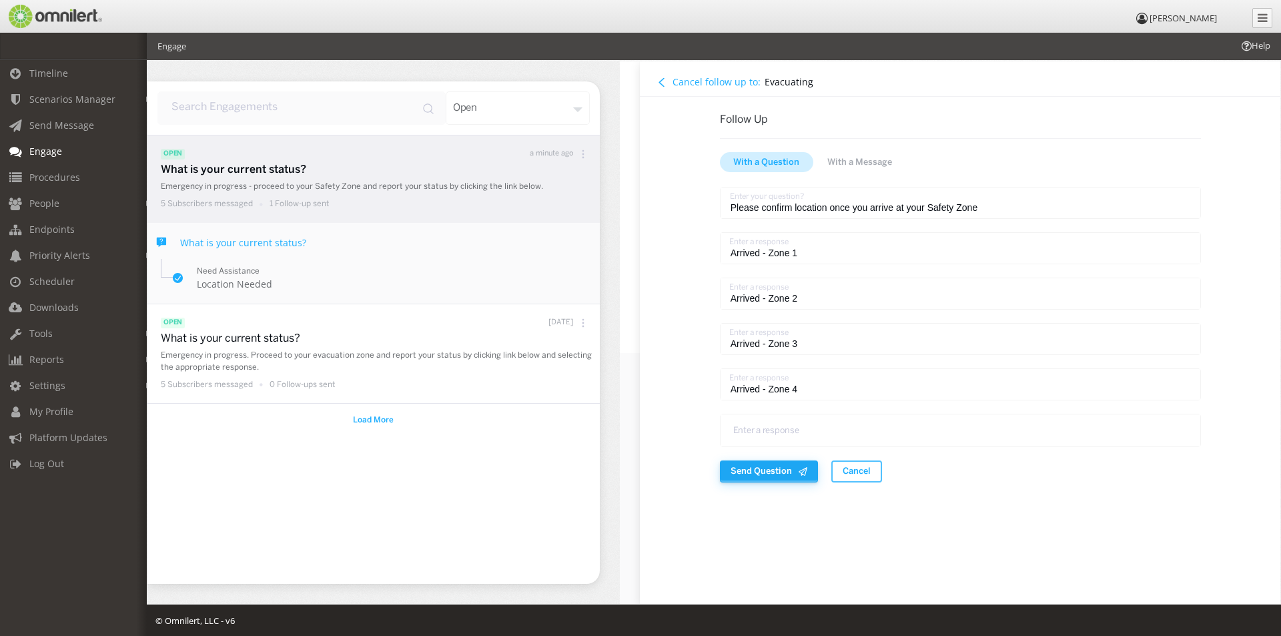
type textarea "Arrived - Zone 4"
click at [750, 472] on span "Send Question" at bounding box center [760, 470] width 61 height 13
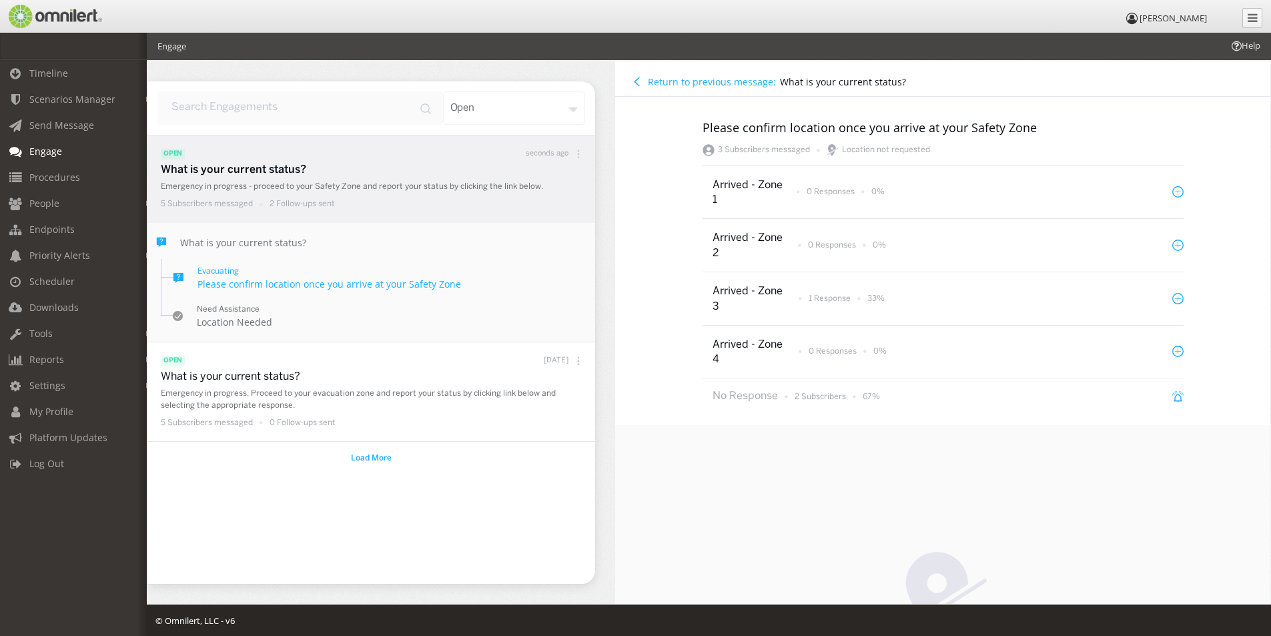
click at [566, 107] on div "open" at bounding box center [514, 107] width 143 height 33
click at [529, 257] on div "Template" at bounding box center [536, 257] width 98 height 29
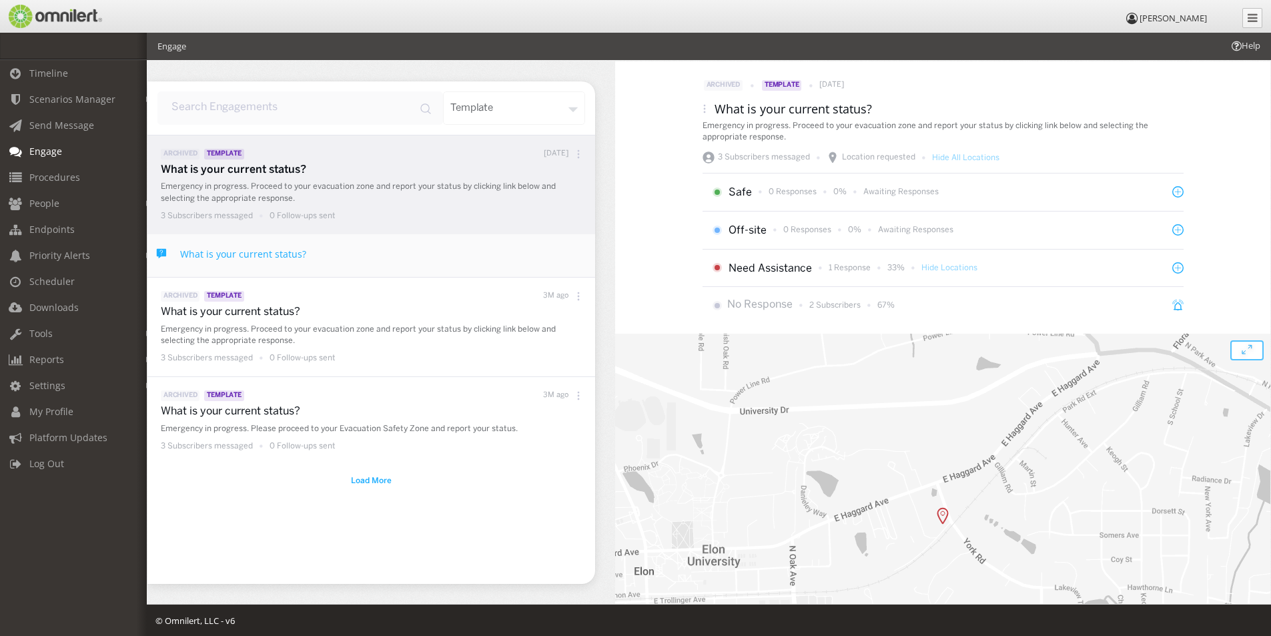
click at [574, 109] on div "template" at bounding box center [514, 107] width 143 height 33
click at [512, 170] on div "All" at bounding box center [536, 171] width 98 height 29
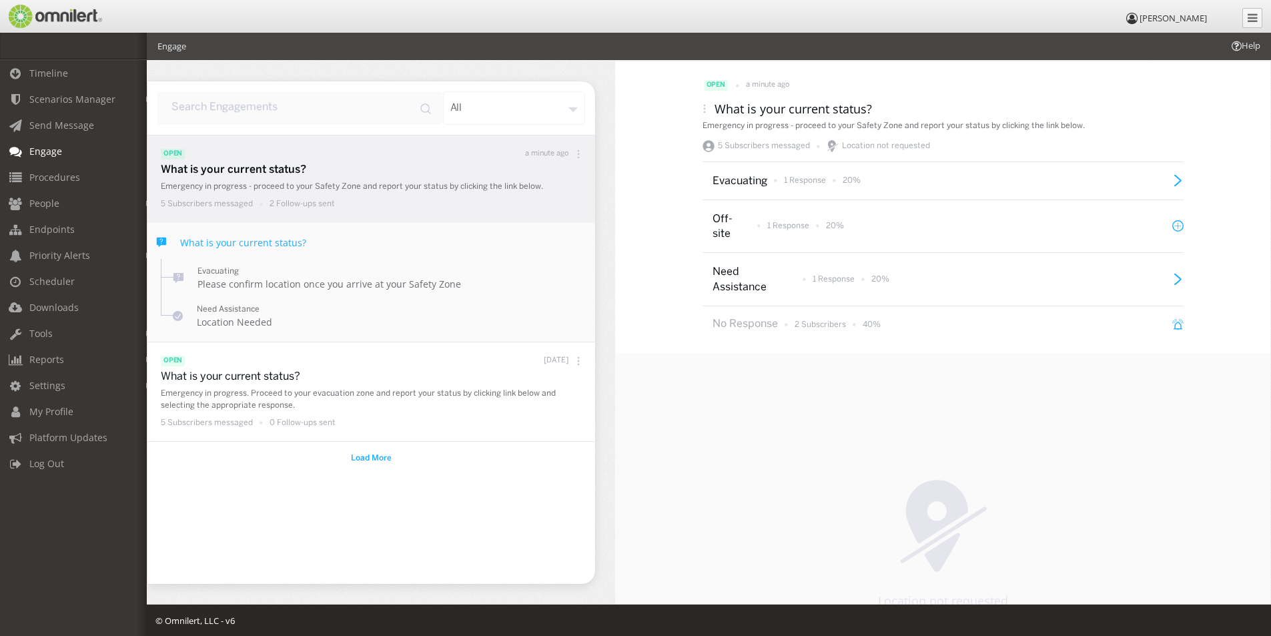
click at [578, 153] on icon at bounding box center [579, 154] width 2 height 2
click at [1176, 180] on icon at bounding box center [1177, 180] width 11 height 11
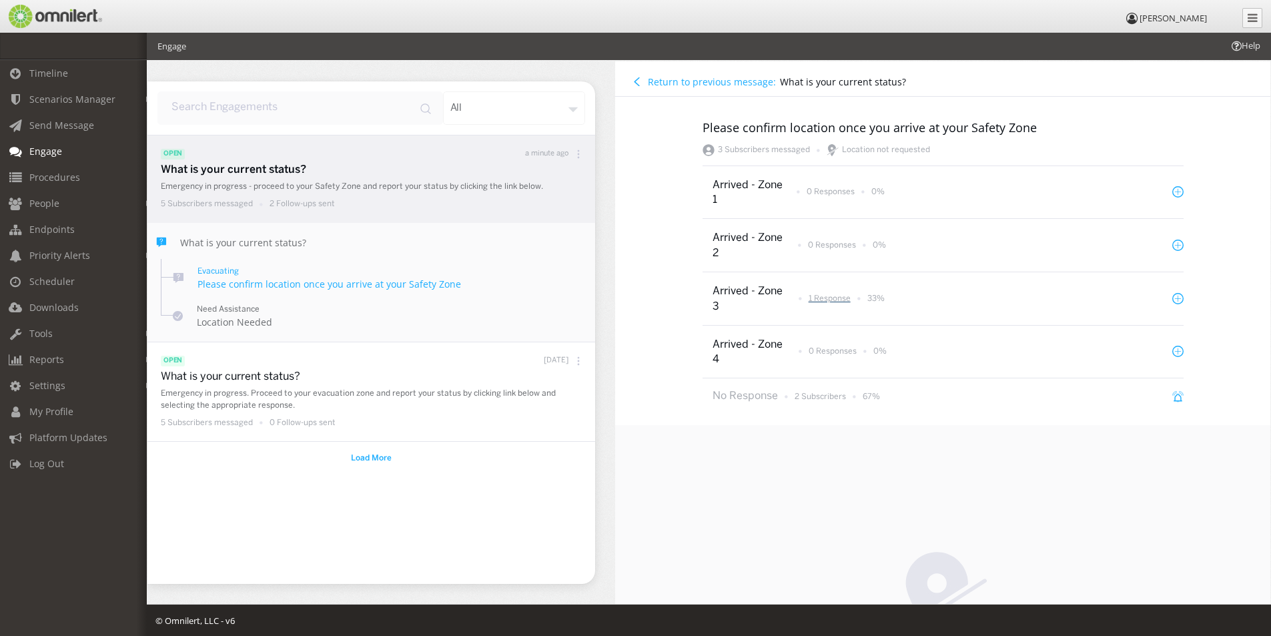
click at [821, 300] on p "1 Response" at bounding box center [830, 298] width 42 height 11
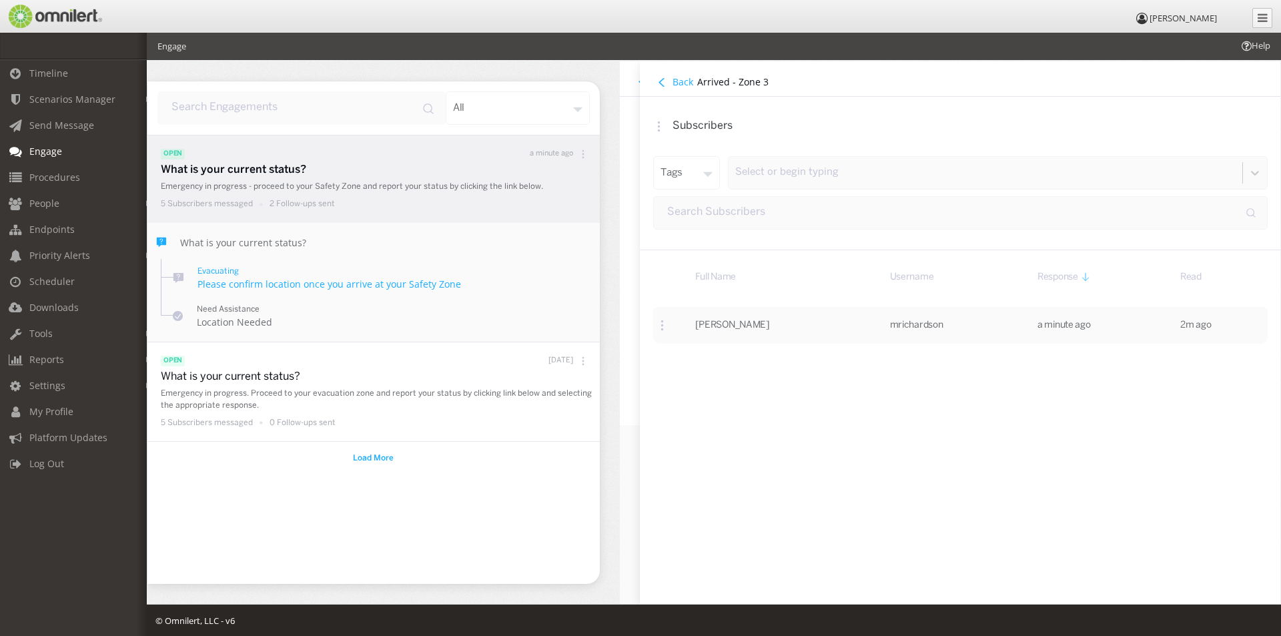
click at [658, 79] on icon at bounding box center [661, 81] width 9 height 9
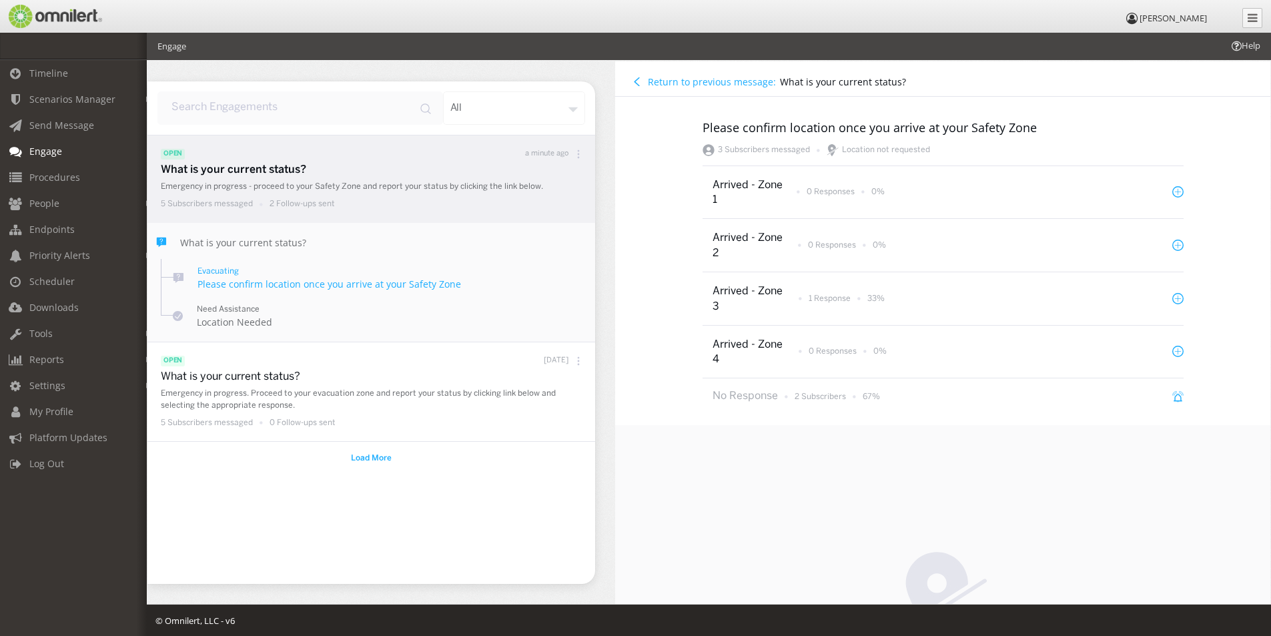
click at [738, 291] on p "Arrived - Zone 3" at bounding box center [749, 299] width 75 height 31
click at [735, 290] on p "Arrived - Zone 3" at bounding box center [749, 299] width 75 height 31
click at [1172, 300] on icon at bounding box center [1177, 298] width 11 height 11
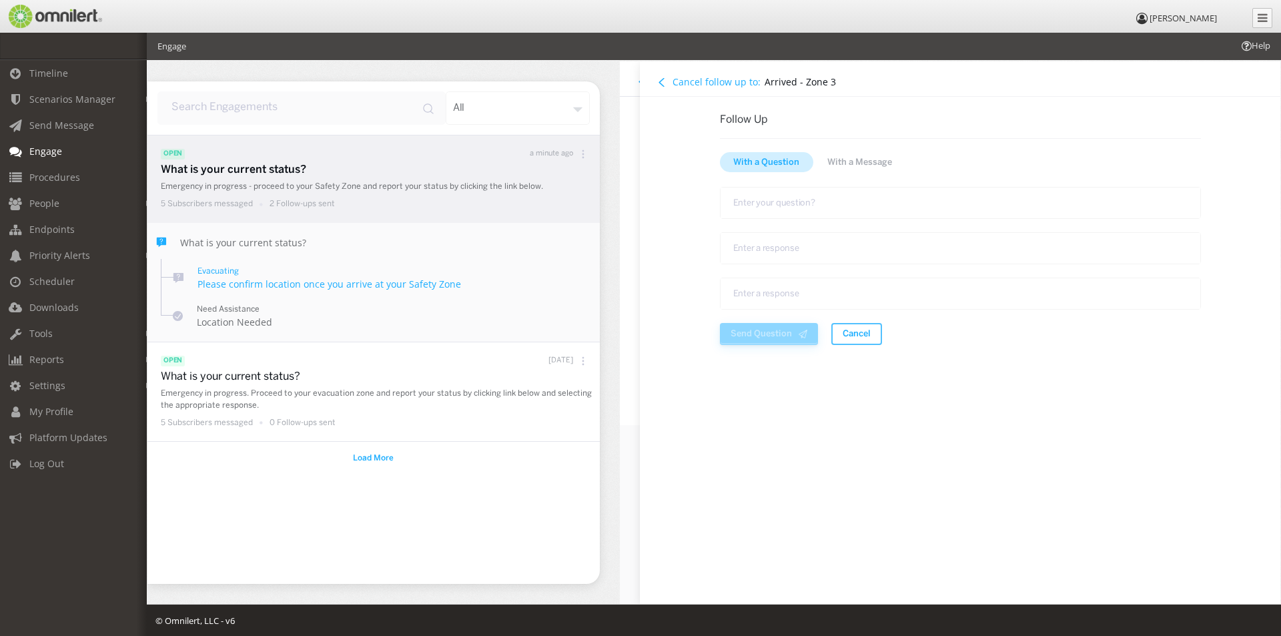
click at [674, 83] on h4 "Cancel follow up to:" at bounding box center [716, 81] width 88 height 13
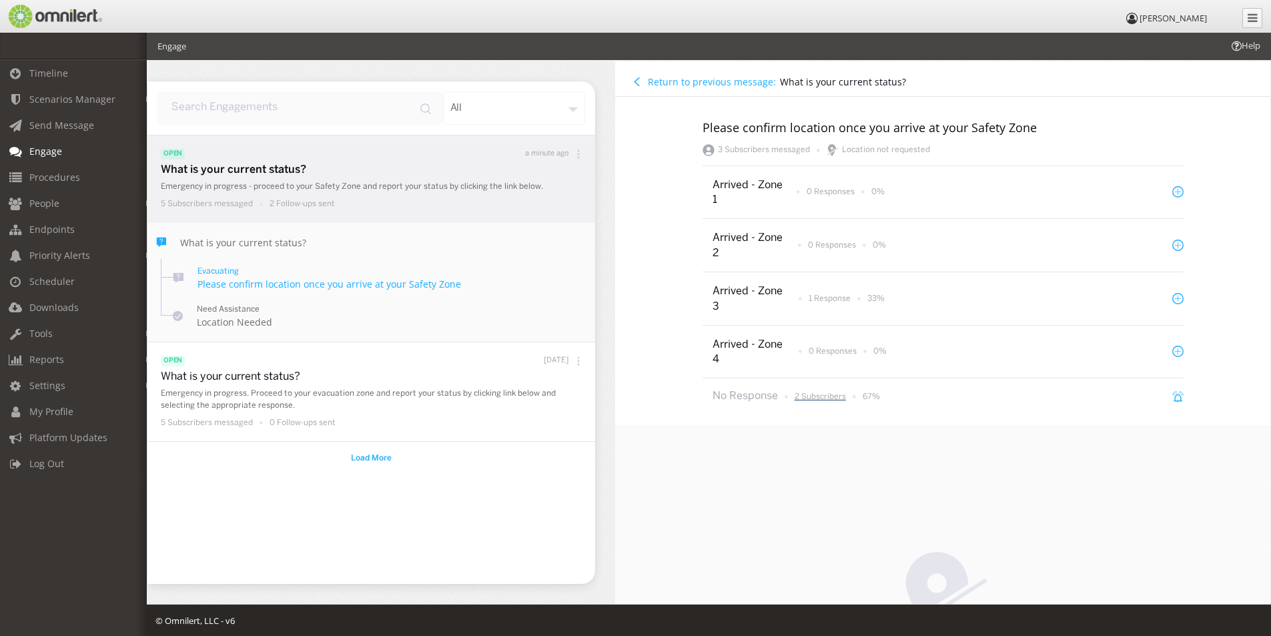
click at [817, 394] on p "2 Subscribers" at bounding box center [820, 396] width 51 height 11
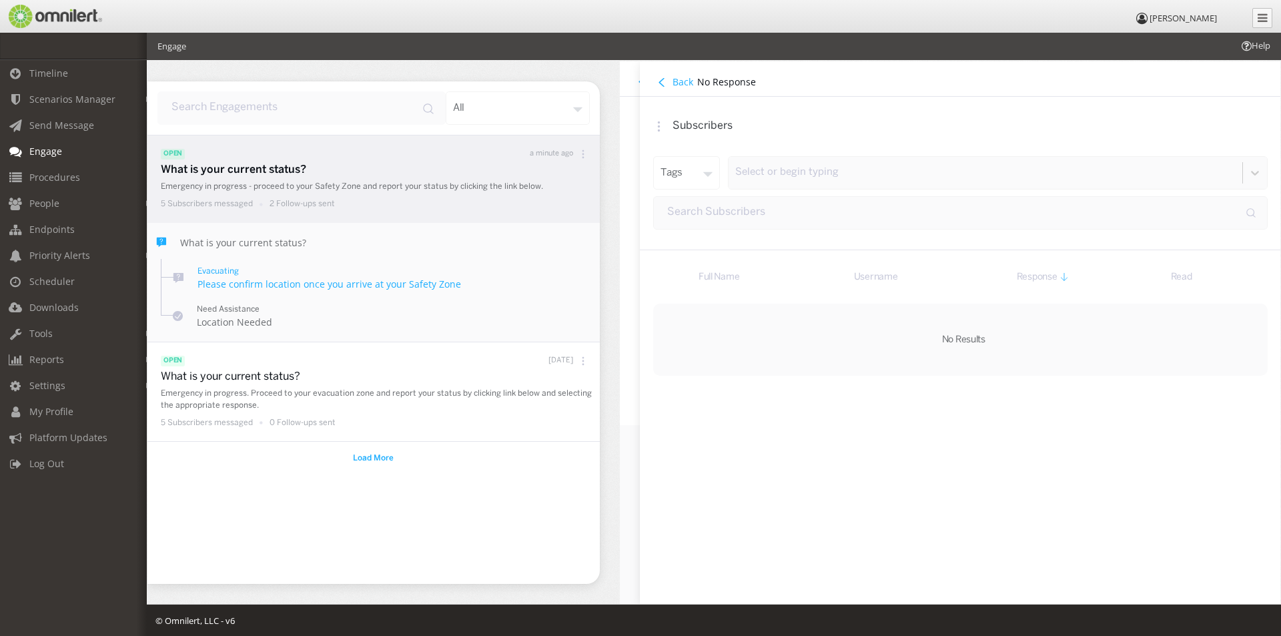
click at [666, 84] on button "Back" at bounding box center [675, 82] width 44 height 15
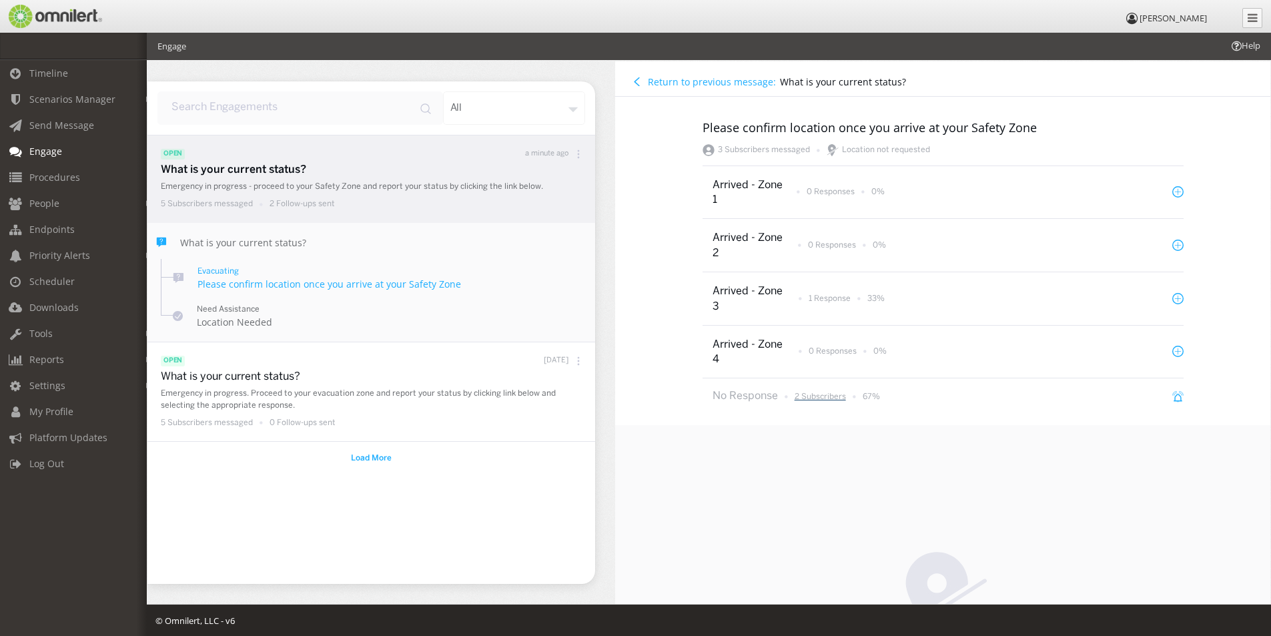
click at [823, 397] on p "2 Subscribers" at bounding box center [820, 396] width 51 height 11
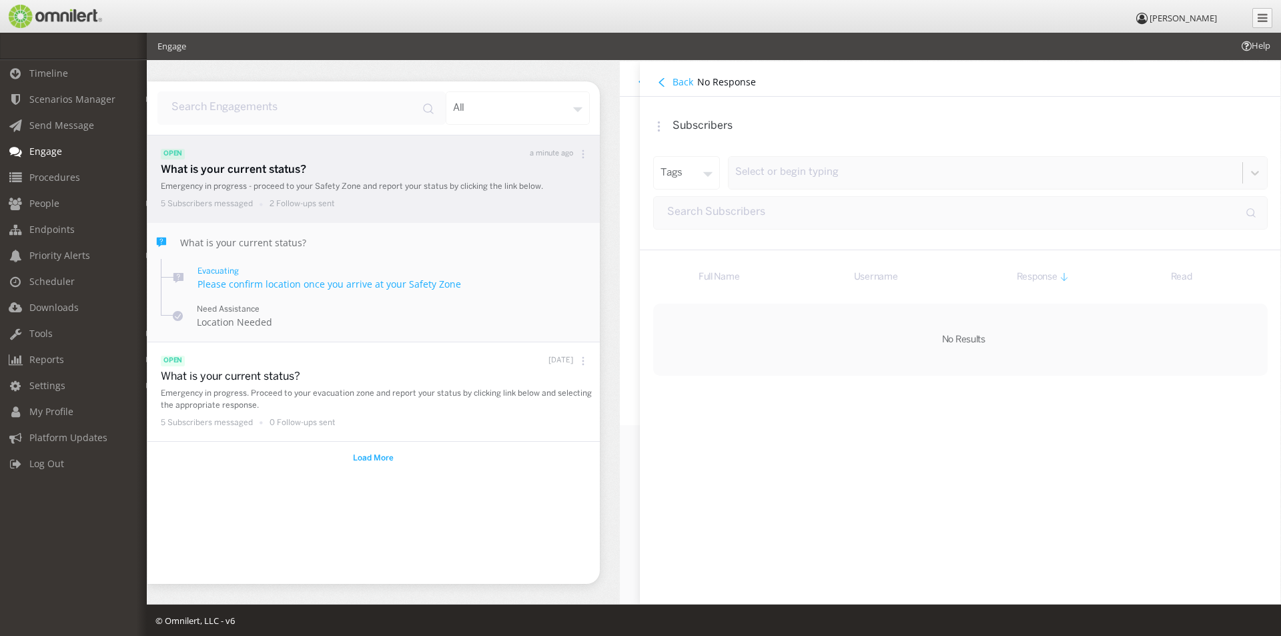
click at [661, 81] on icon at bounding box center [661, 82] width 5 height 8
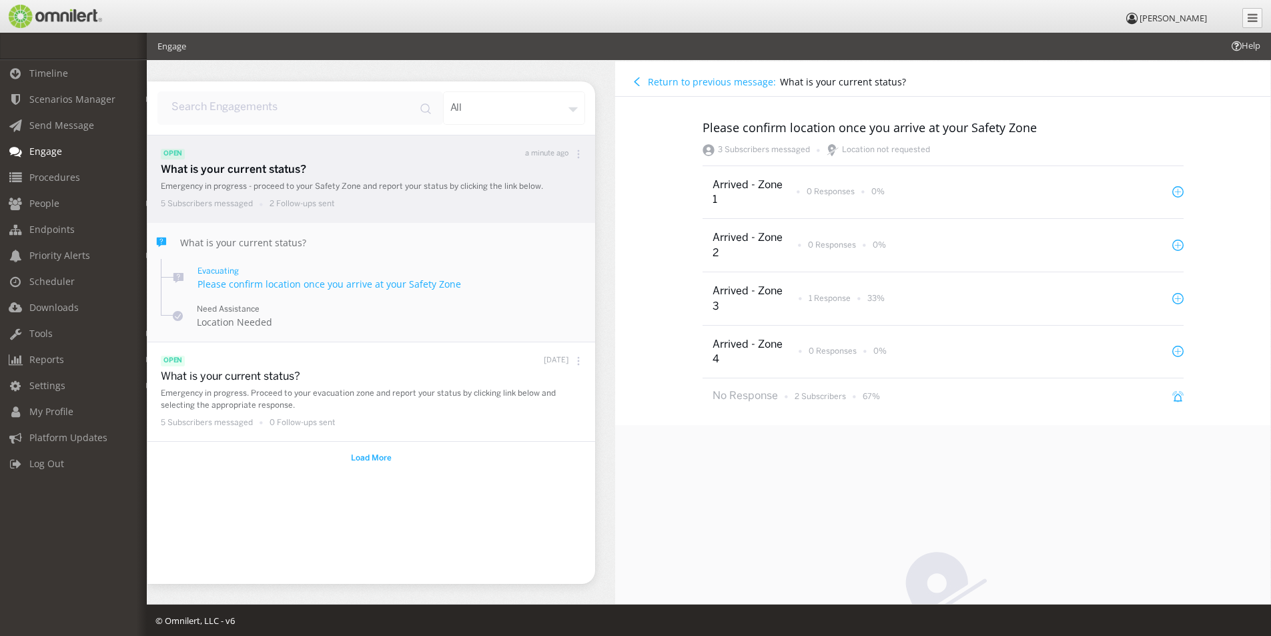
click at [578, 151] on icon at bounding box center [578, 153] width 9 height 9
click at [548, 294] on div "Save Template" at bounding box center [546, 295] width 98 height 29
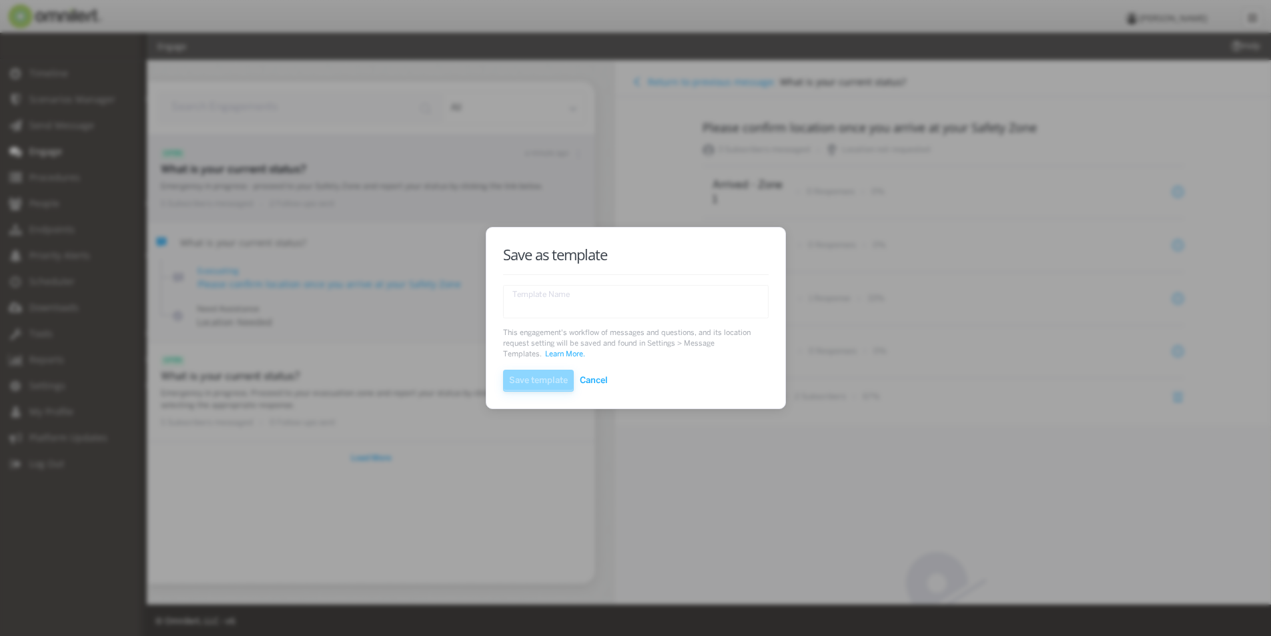
click at [527, 300] on textarea "text area" at bounding box center [636, 301] width 266 height 33
type textarea "E"
type textarea "Evac with Follow-up"
click at [526, 378] on span "Save template" at bounding box center [538, 380] width 59 height 13
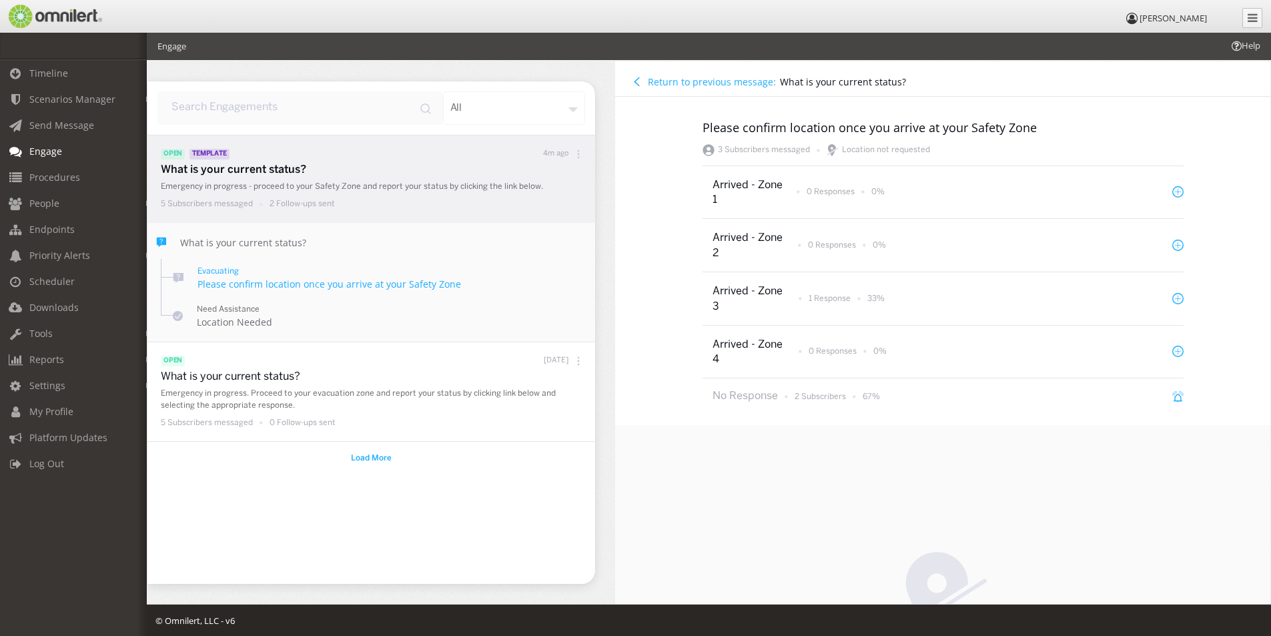
click at [42, 154] on span "Engage" at bounding box center [45, 151] width 33 height 13
click at [41, 151] on span "Engage" at bounding box center [45, 151] width 33 height 13
click at [46, 121] on span "Send Message" at bounding box center [61, 125] width 65 height 13
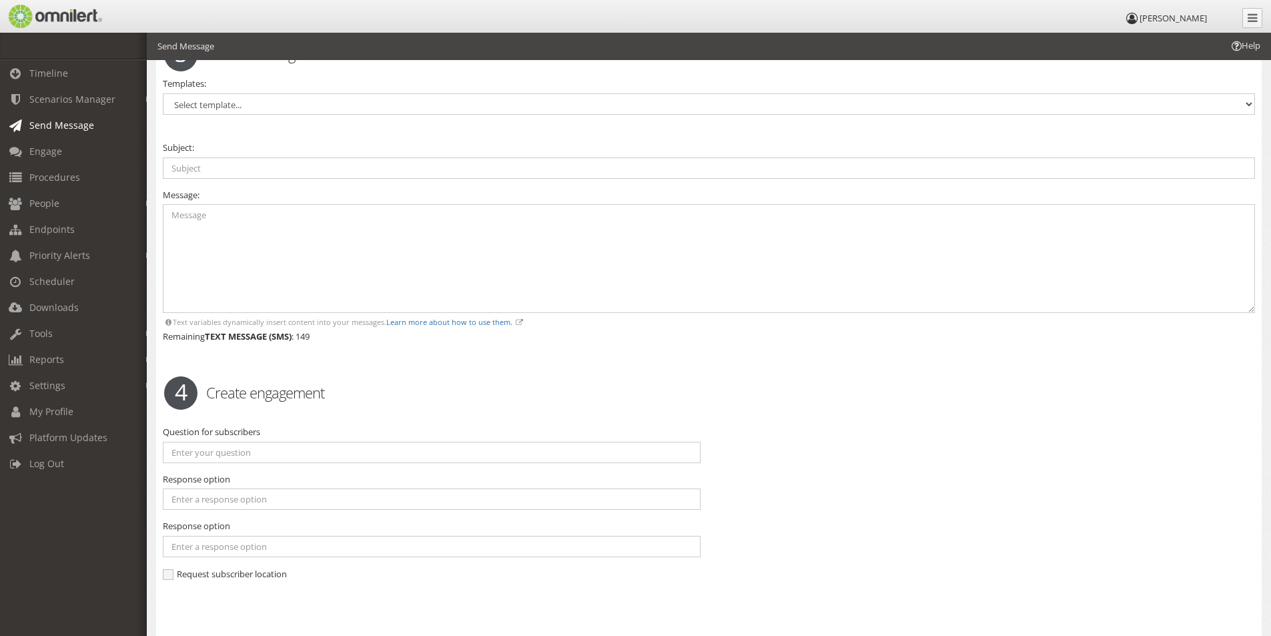
scroll to position [1001, 0]
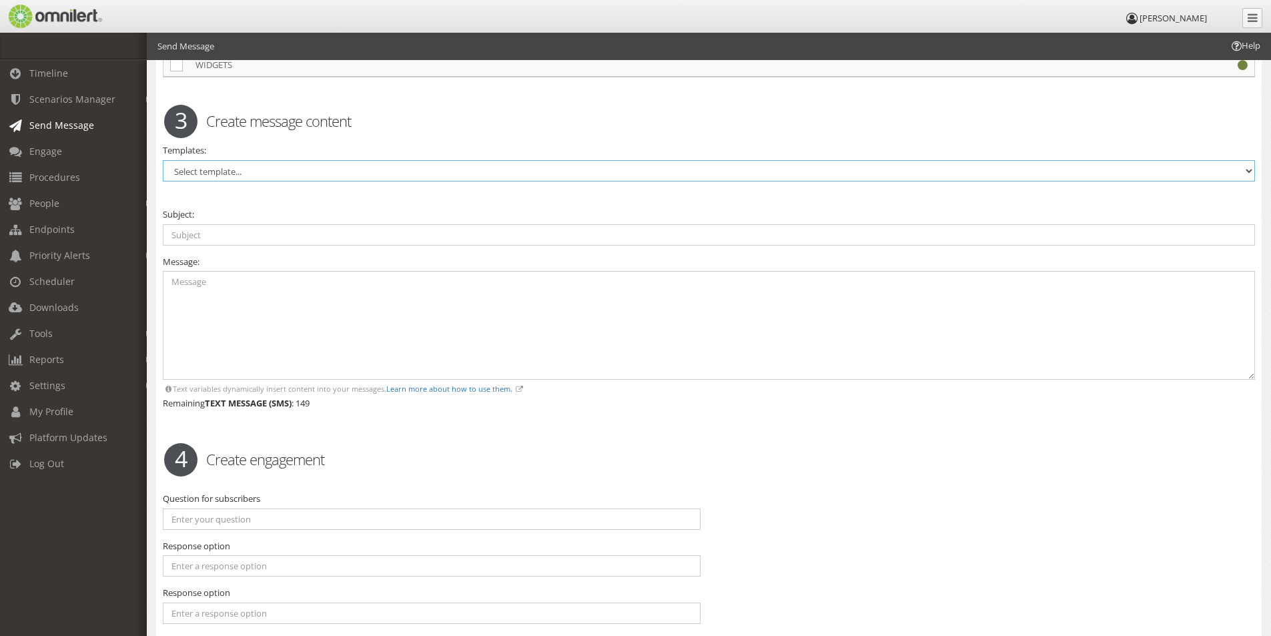
click at [230, 175] on select "Select template... 10:00 Opening - Email Template 10:00 Opening - SMS Template …" at bounding box center [709, 170] width 1092 height 21
select select "98653"
click at [163, 160] on select "Select template... 10:00 Opening - Email Template 10:00 Opening - SMS Template …" at bounding box center [709, 170] width 1092 height 21
type textarea "Emergency in progress - proceed to your Safety Zone and report your status by c…"
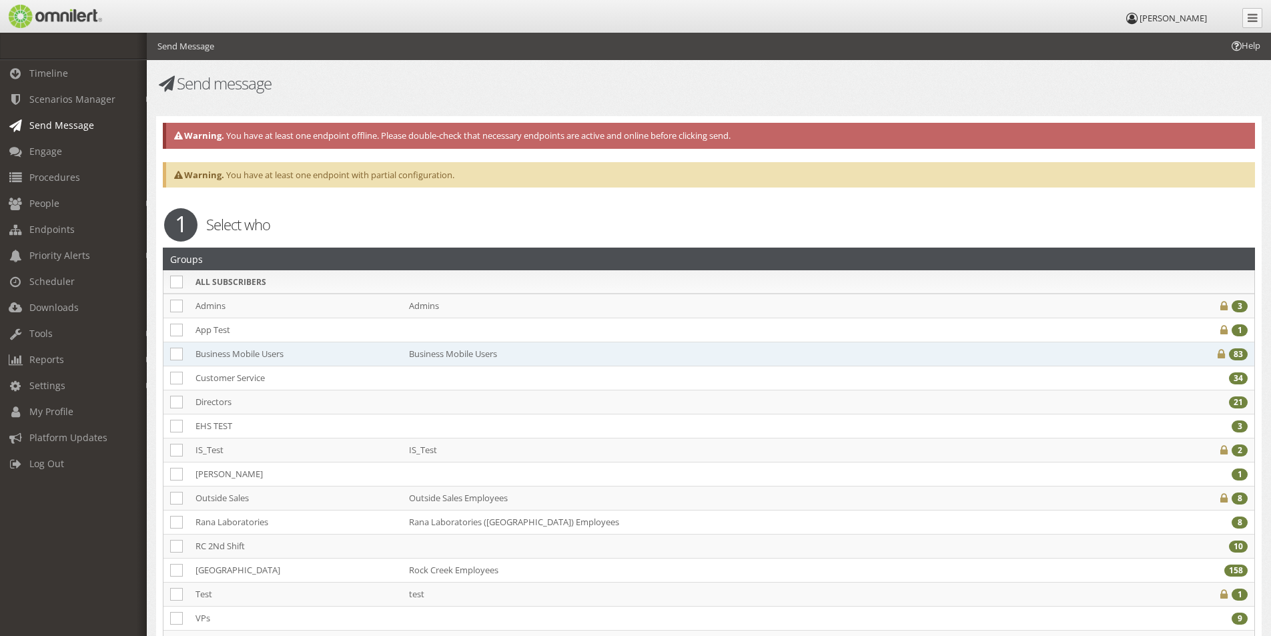
scroll to position [133, 0]
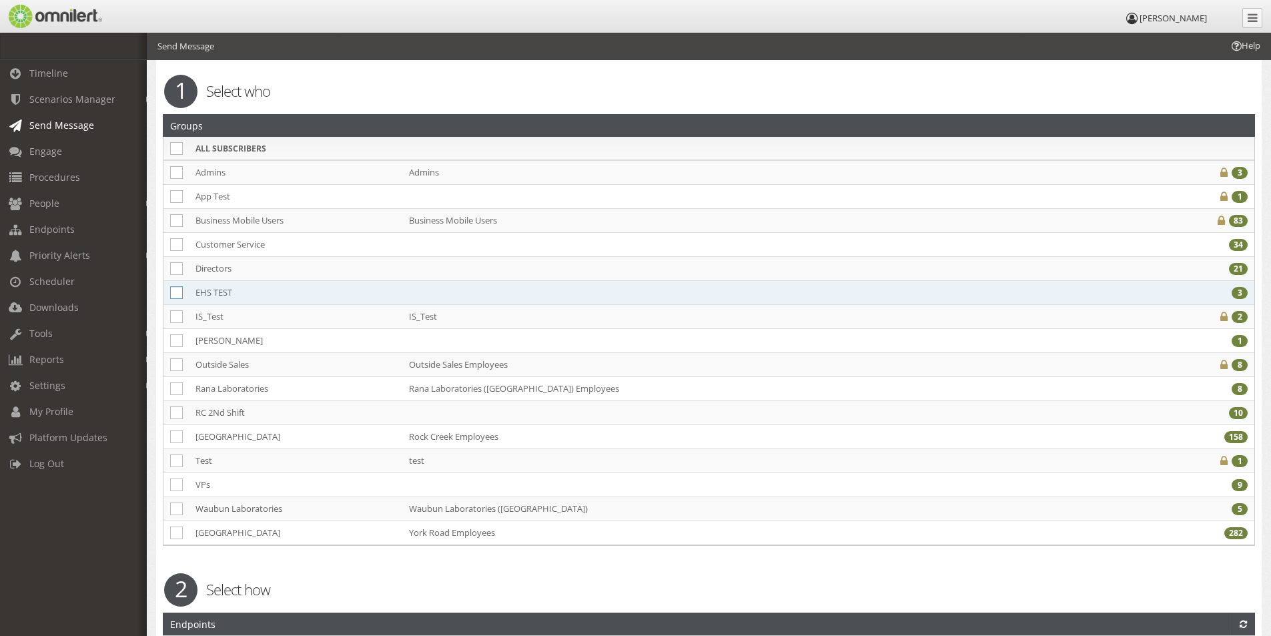
click at [174, 292] on icon at bounding box center [176, 292] width 13 height 13
checkbox input "true"
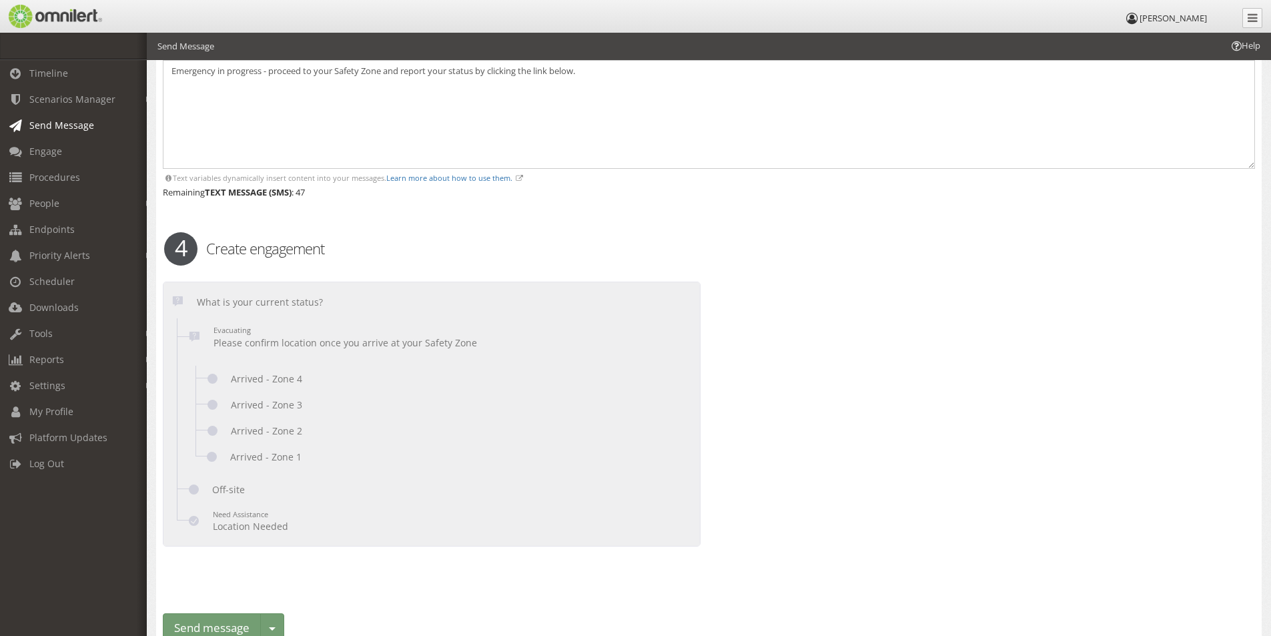
scroll to position [1278, 0]
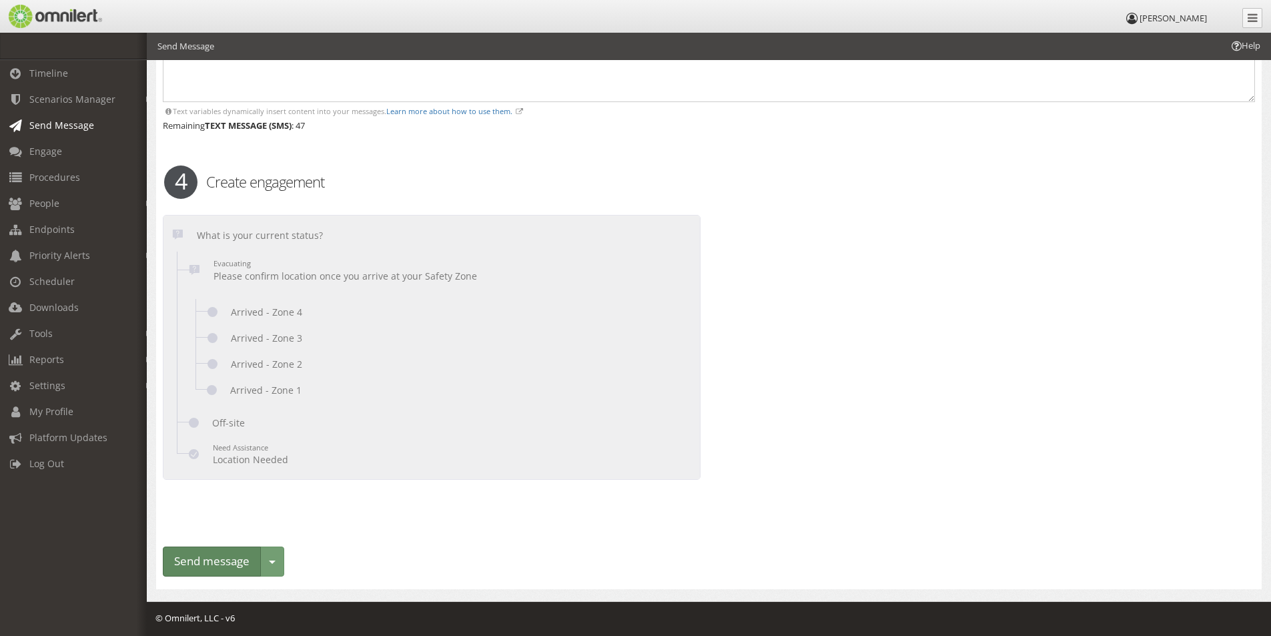
click at [214, 556] on button "Send message" at bounding box center [212, 561] width 98 height 30
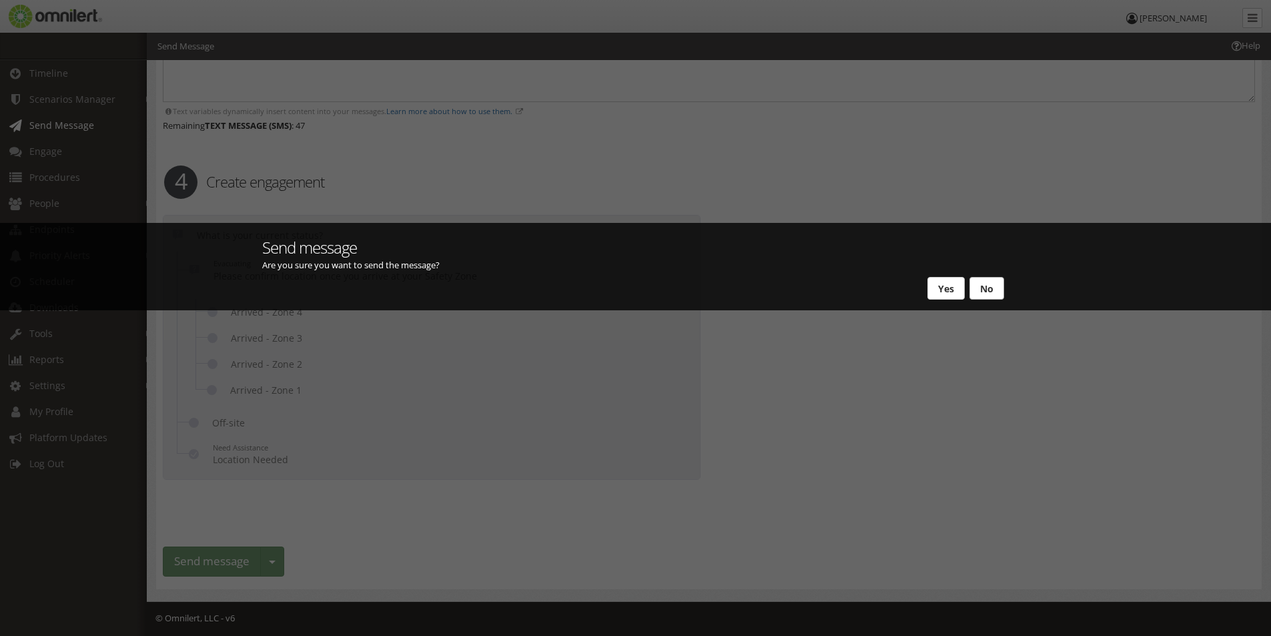
click at [988, 281] on button "No" at bounding box center [986, 288] width 35 height 23
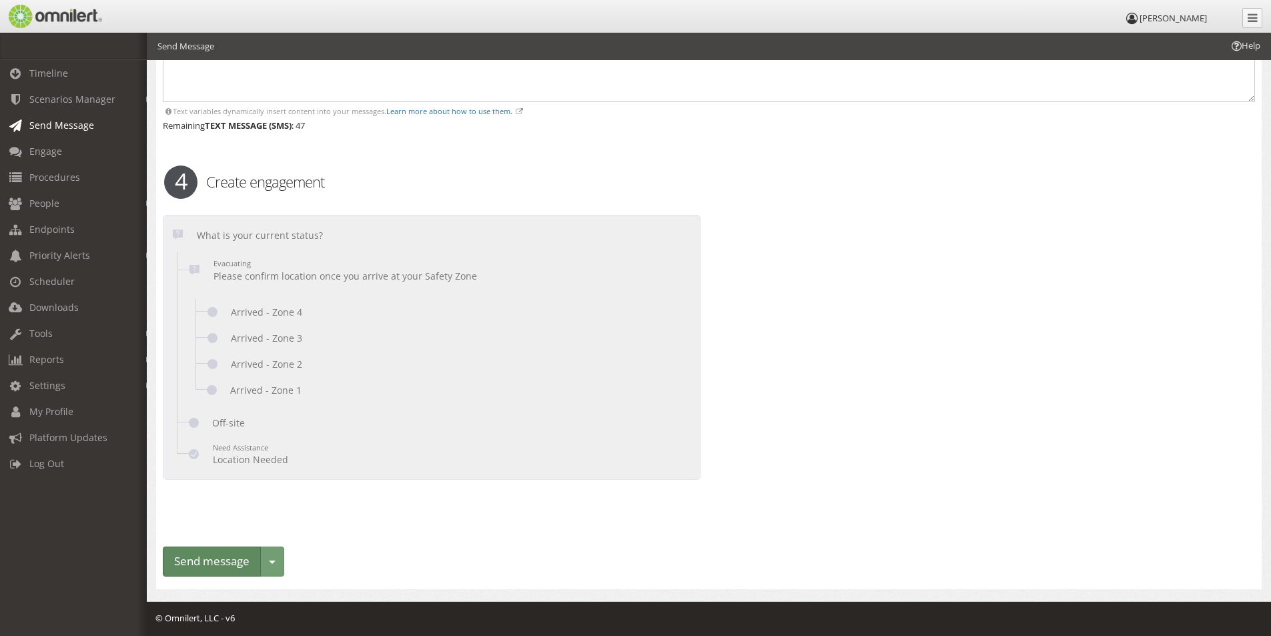
click at [223, 561] on button "Send message" at bounding box center [212, 561] width 98 height 30
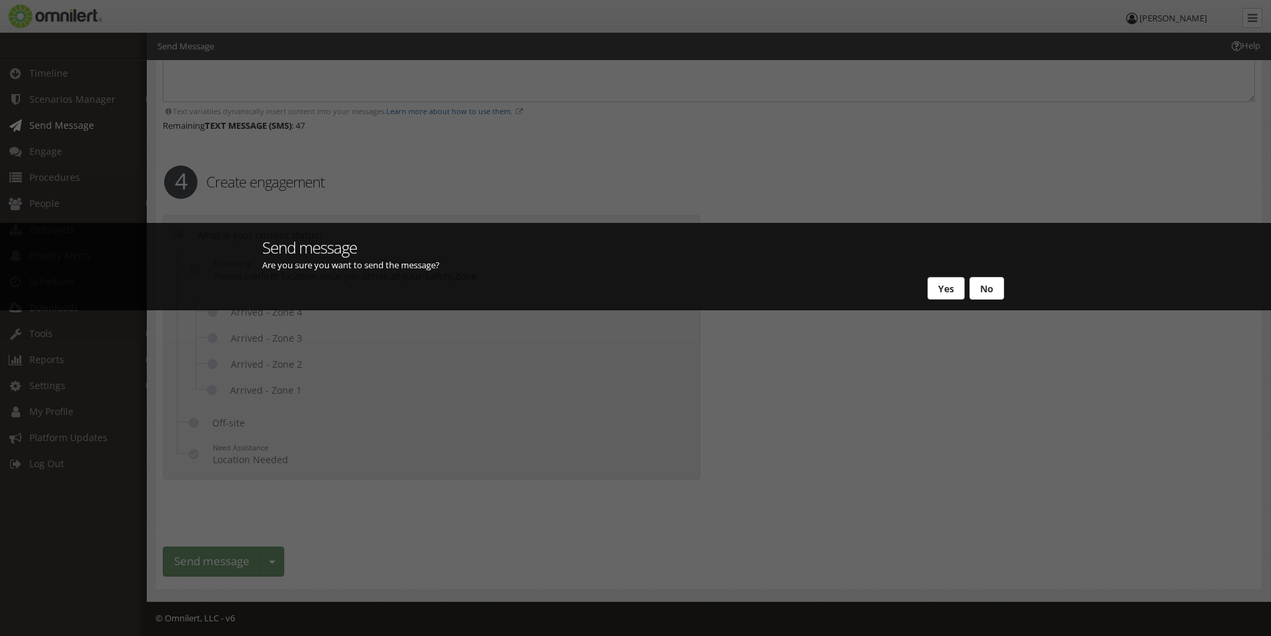
drag, startPoint x: 944, startPoint y: 289, endPoint x: 935, endPoint y: 287, distance: 9.6
click at [942, 289] on button "Yes" at bounding box center [945, 288] width 37 height 23
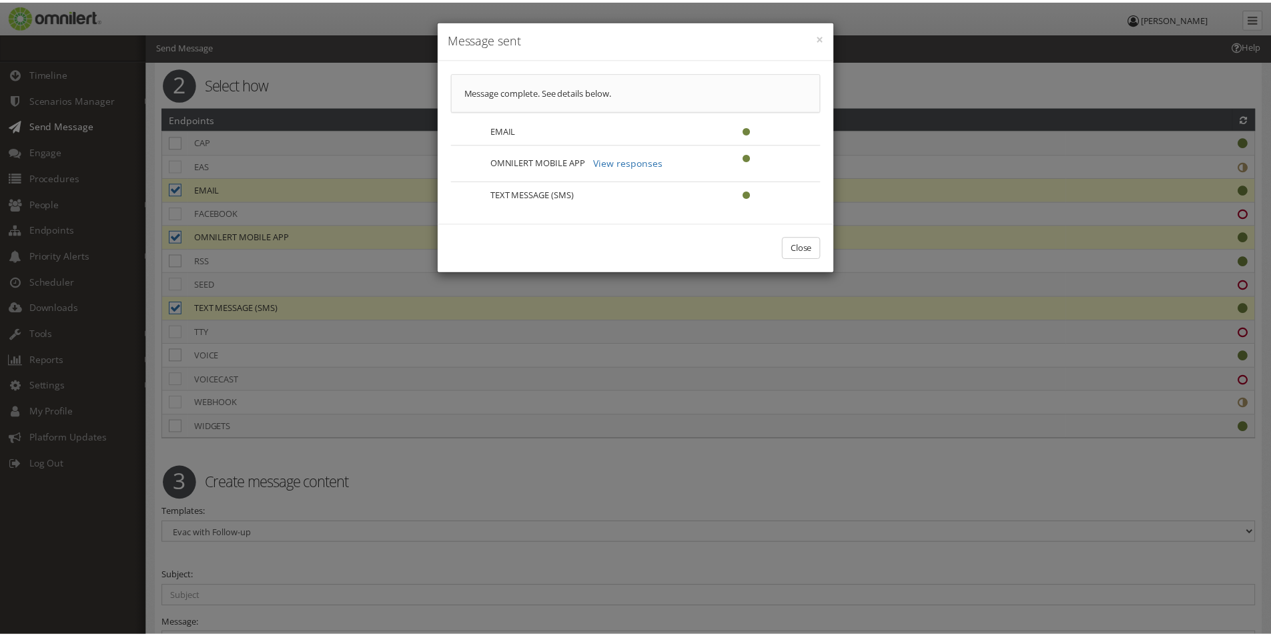
scroll to position [0, 0]
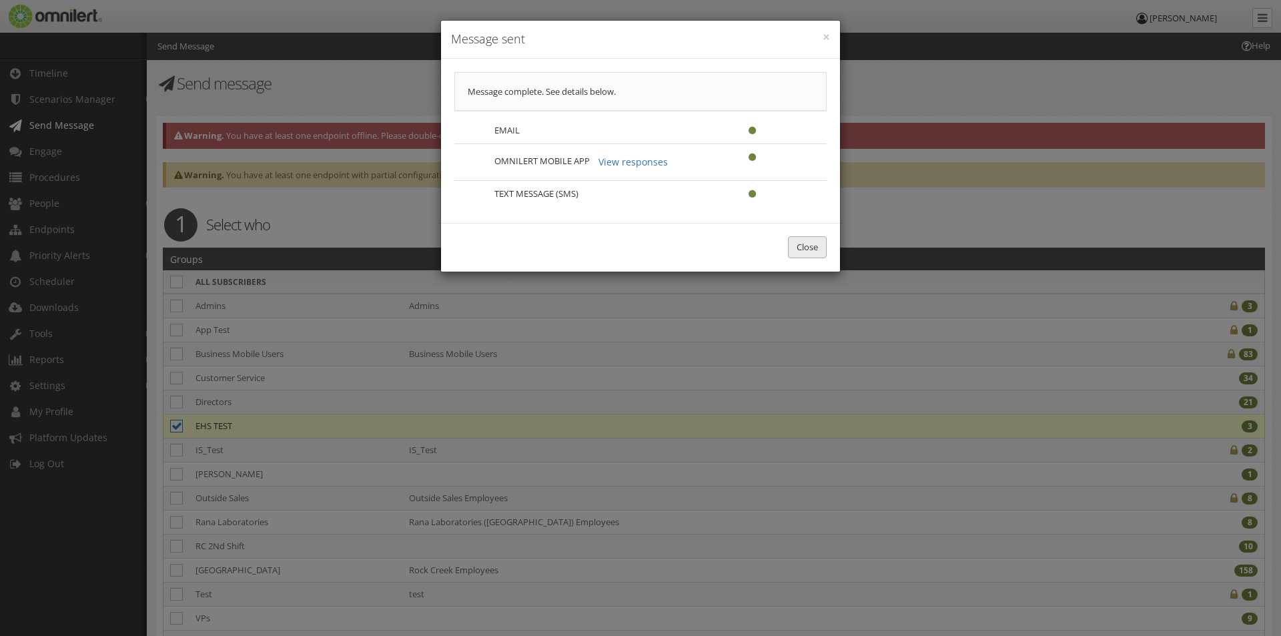
click at [808, 245] on button "Close" at bounding box center [807, 247] width 39 height 22
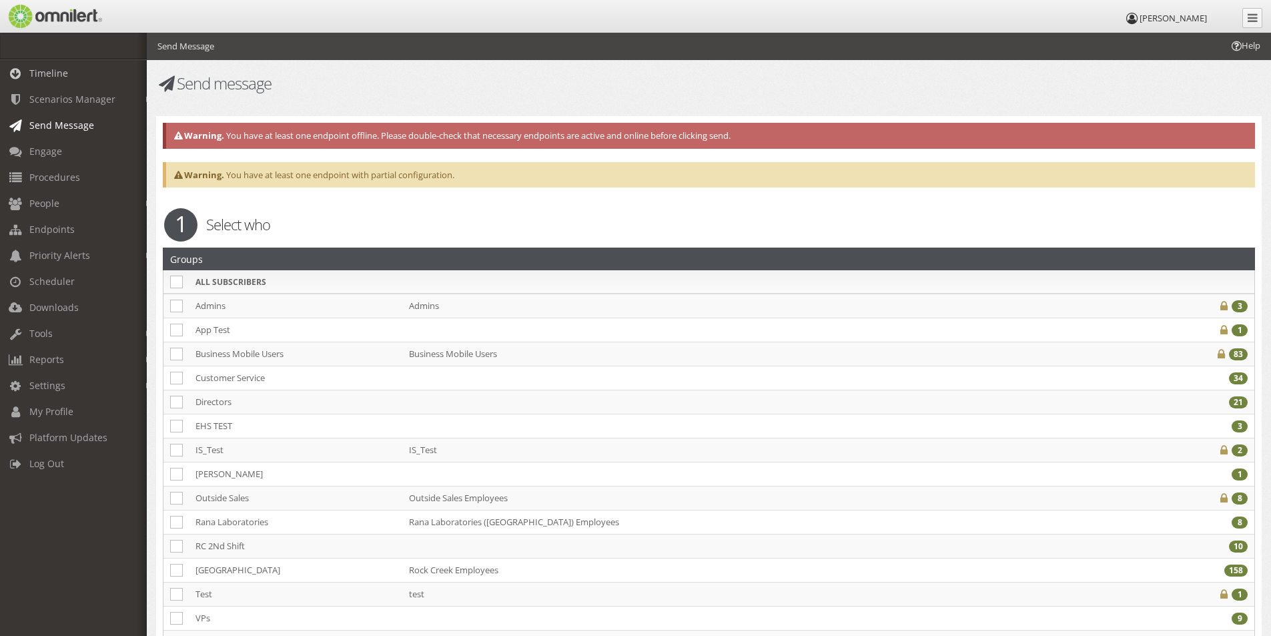
click at [37, 70] on span "Timeline" at bounding box center [48, 73] width 39 height 13
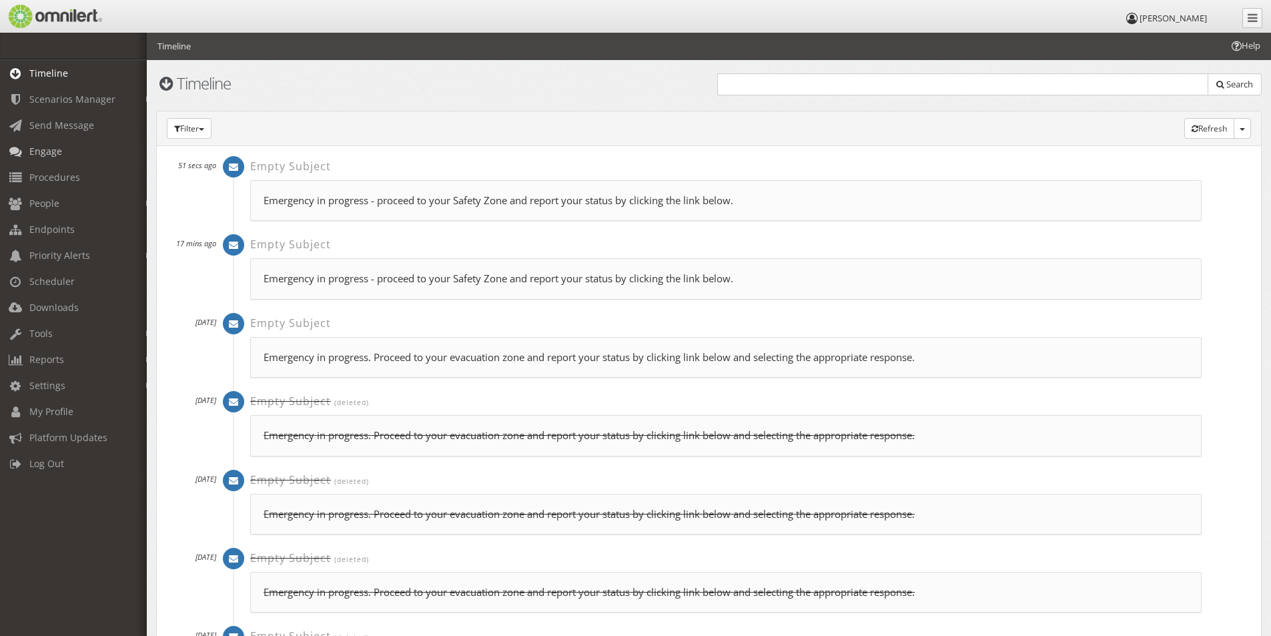
click at [44, 147] on span "Engage" at bounding box center [45, 151] width 33 height 13
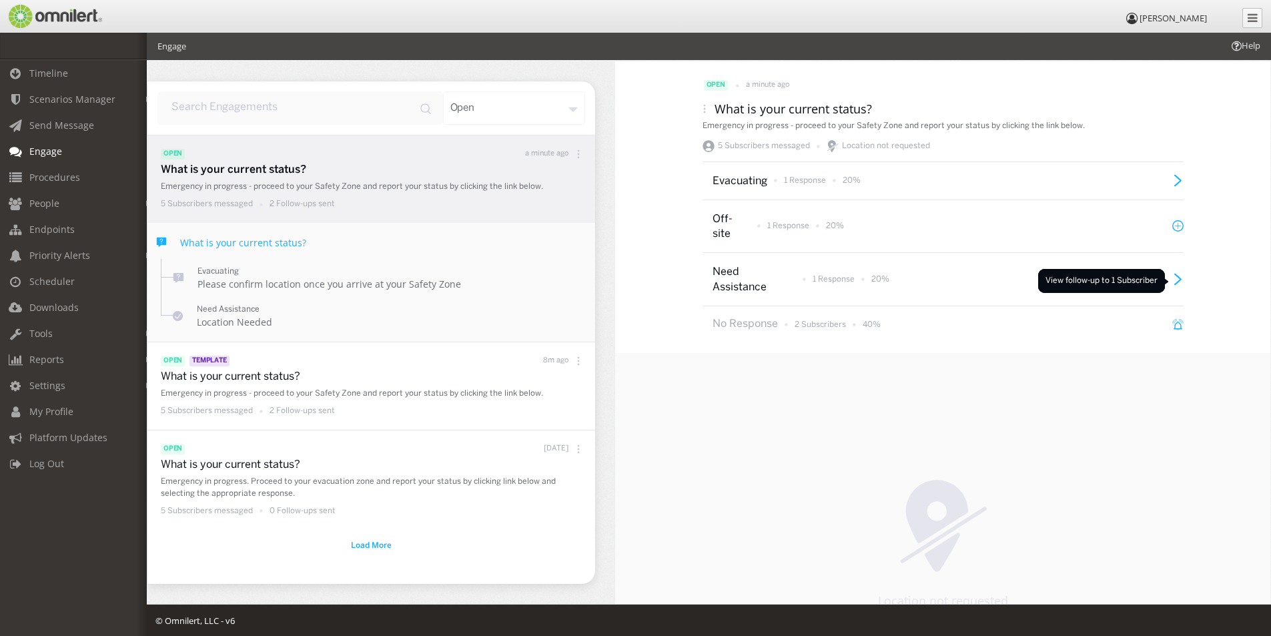
click at [1175, 281] on icon at bounding box center [1178, 279] width 6 height 11
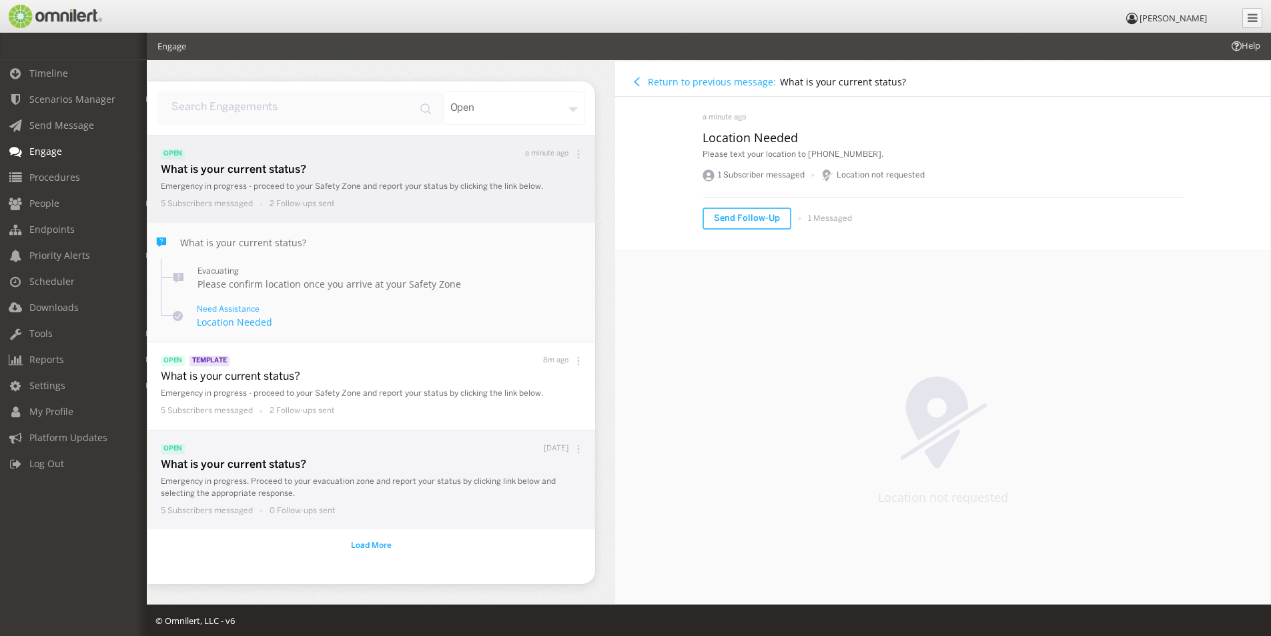
click at [278, 386] on div "What is your current status? Emergency in progress - proceed to your Safety Zon…" at bounding box center [375, 395] width 428 height 50
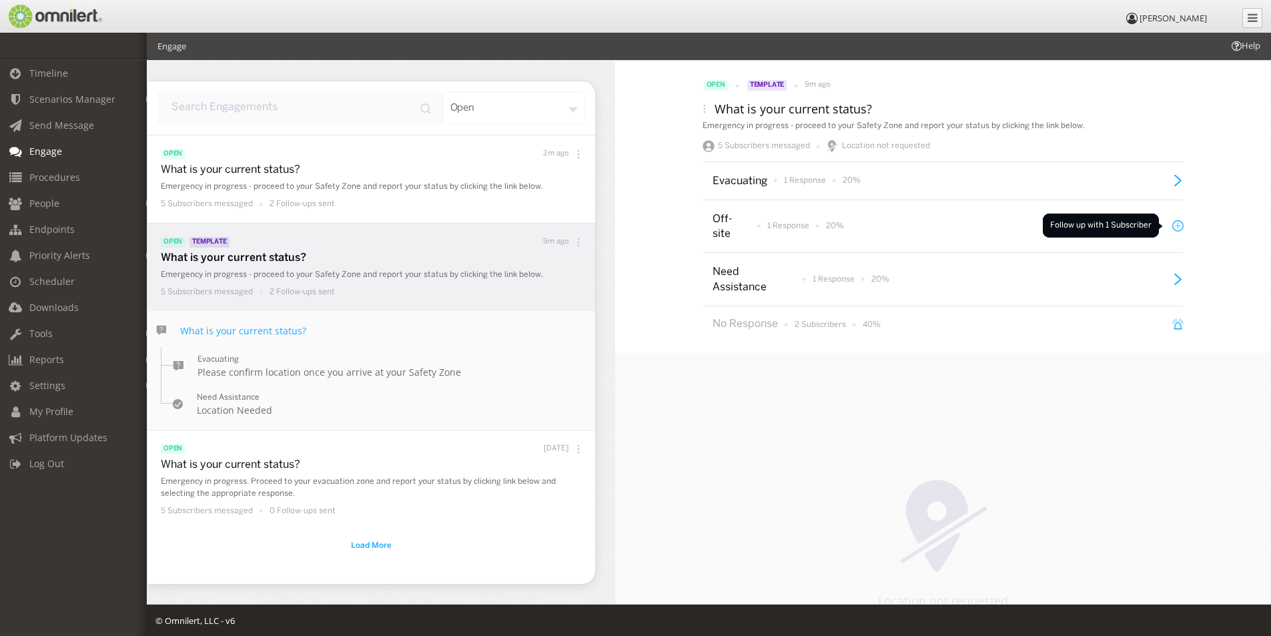
click at [1172, 225] on icon at bounding box center [1177, 225] width 11 height 11
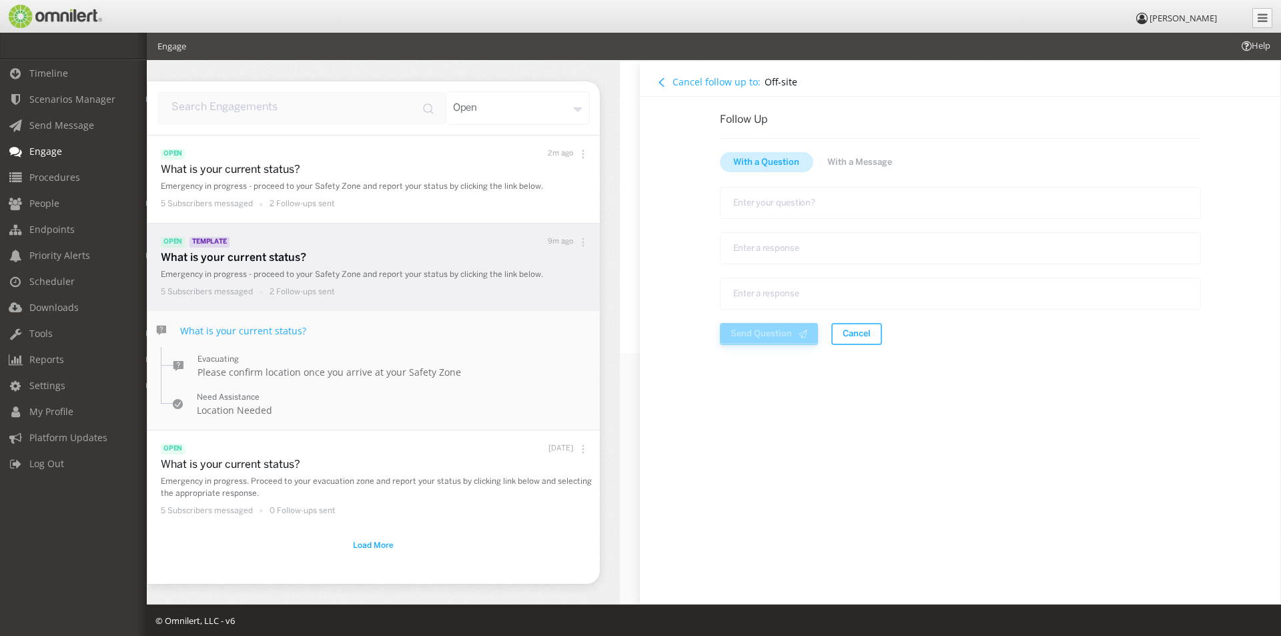
click at [777, 162] on span "With a Question" at bounding box center [766, 162] width 66 height 13
click at [666, 81] on button "Cancel follow up to:" at bounding box center [708, 82] width 111 height 15
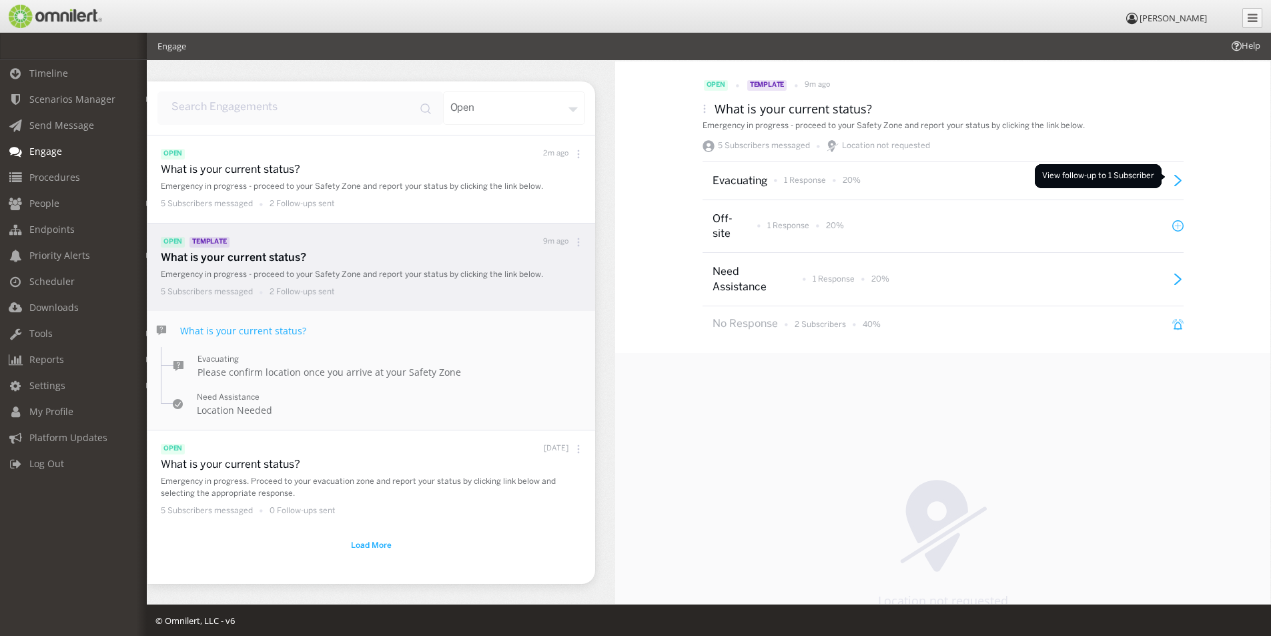
click at [1175, 176] on icon at bounding box center [1178, 180] width 6 height 11
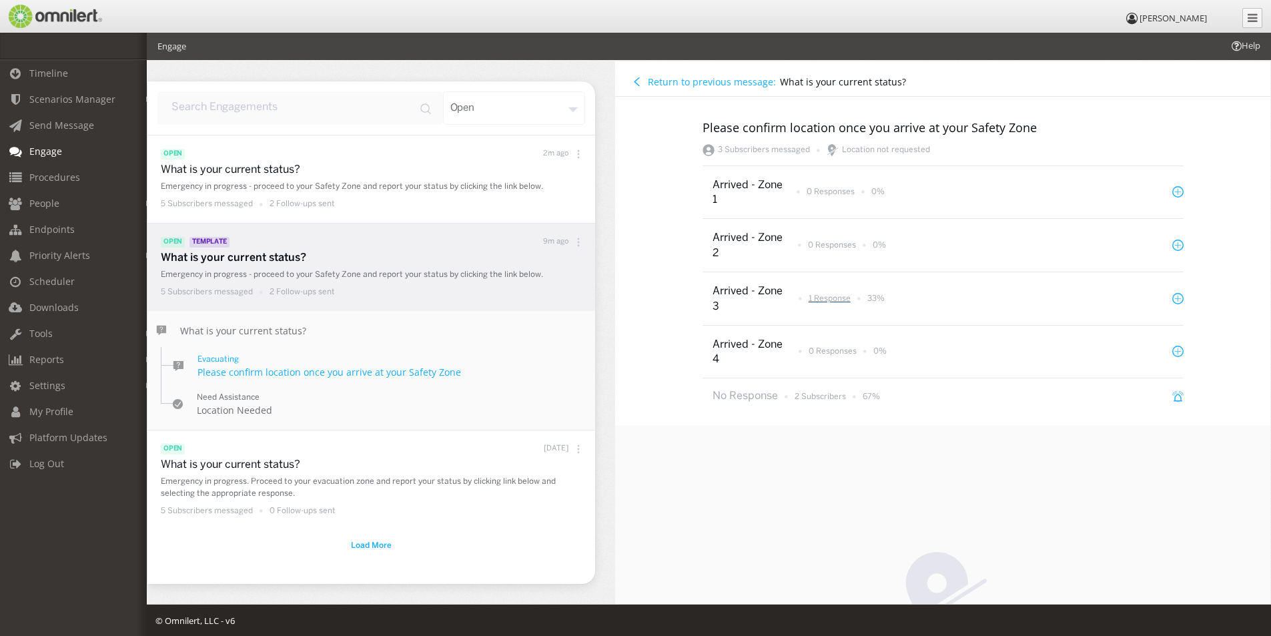
click at [821, 299] on p "1 Response" at bounding box center [830, 298] width 42 height 11
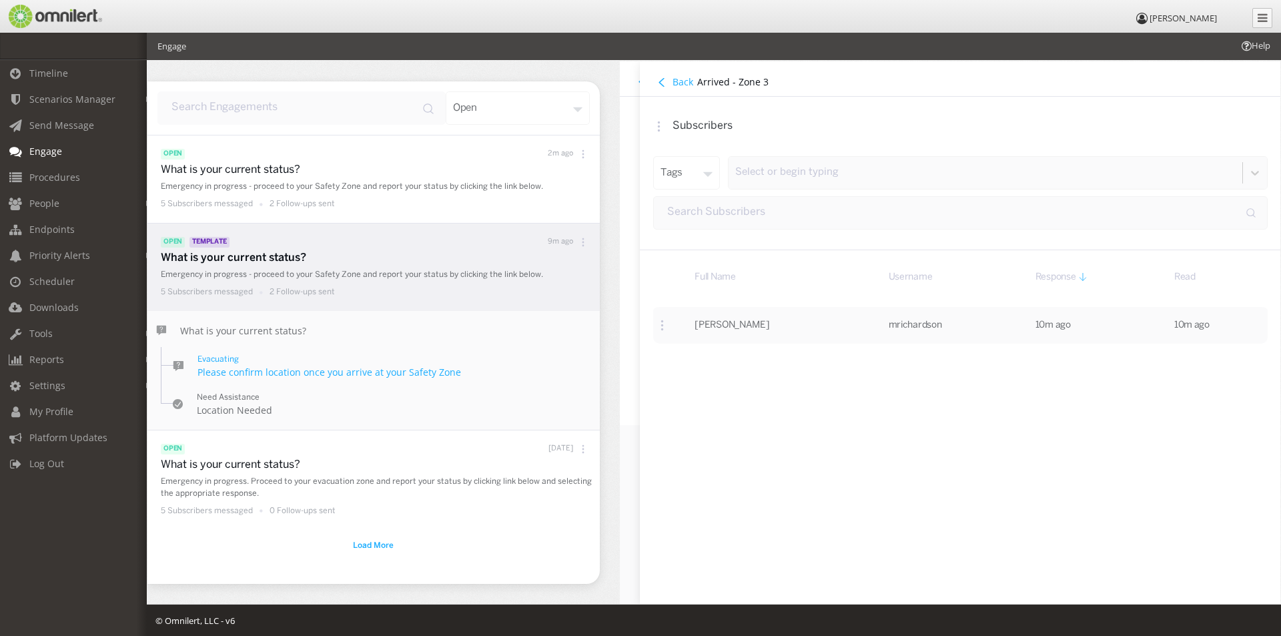
click at [675, 82] on h4 "Back" at bounding box center [682, 81] width 21 height 13
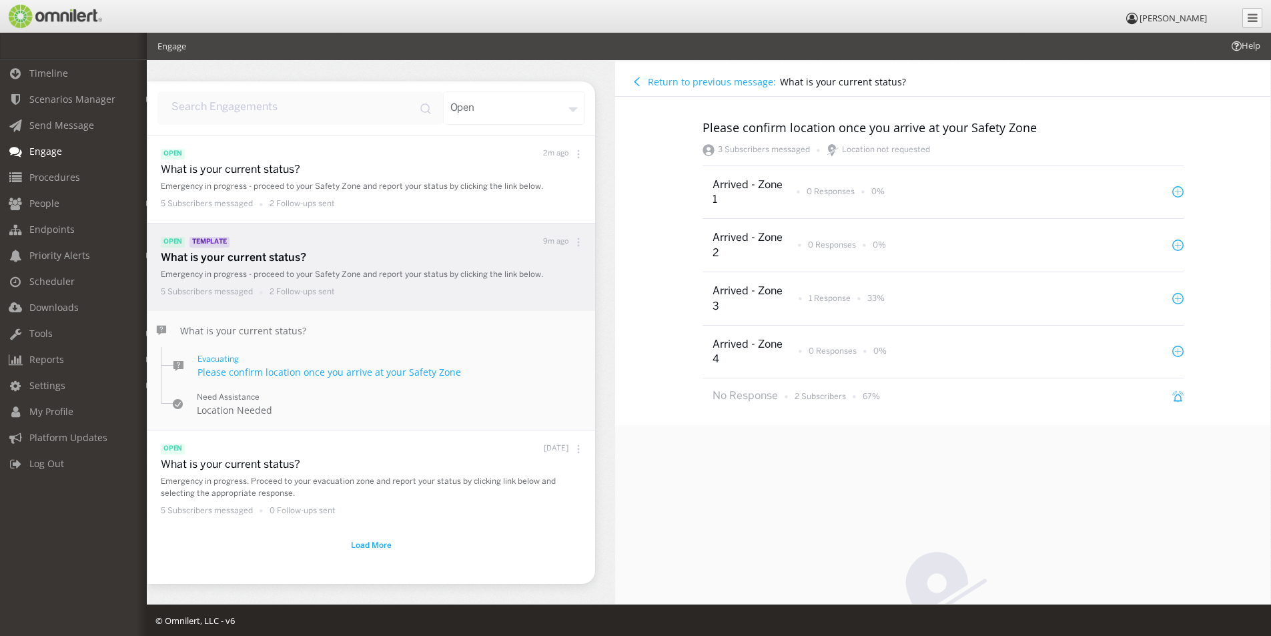
click at [666, 82] on h4 "Return to previous message:" at bounding box center [712, 81] width 128 height 13
